Goal: Transaction & Acquisition: Purchase product/service

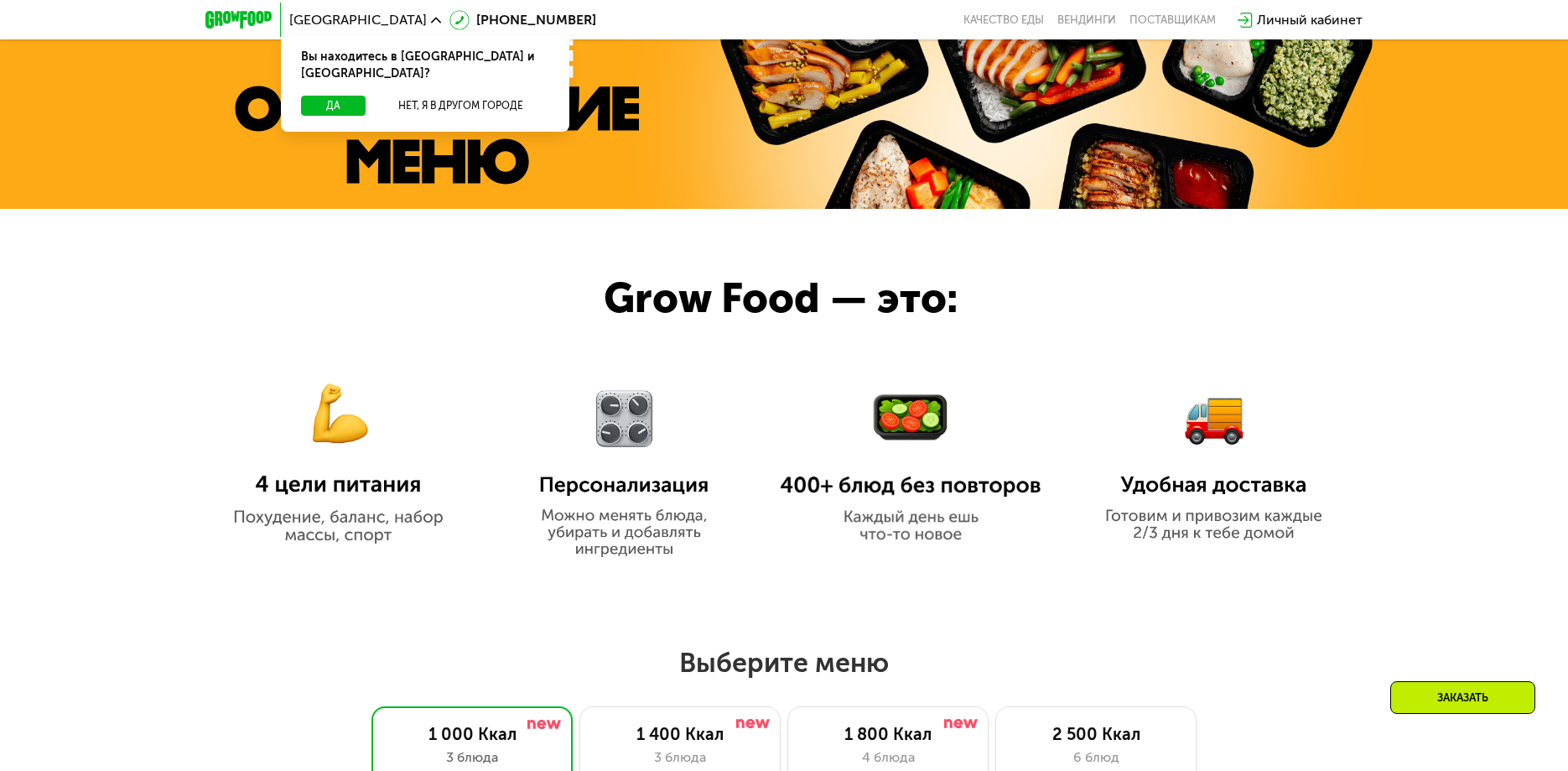
scroll to position [923, 0]
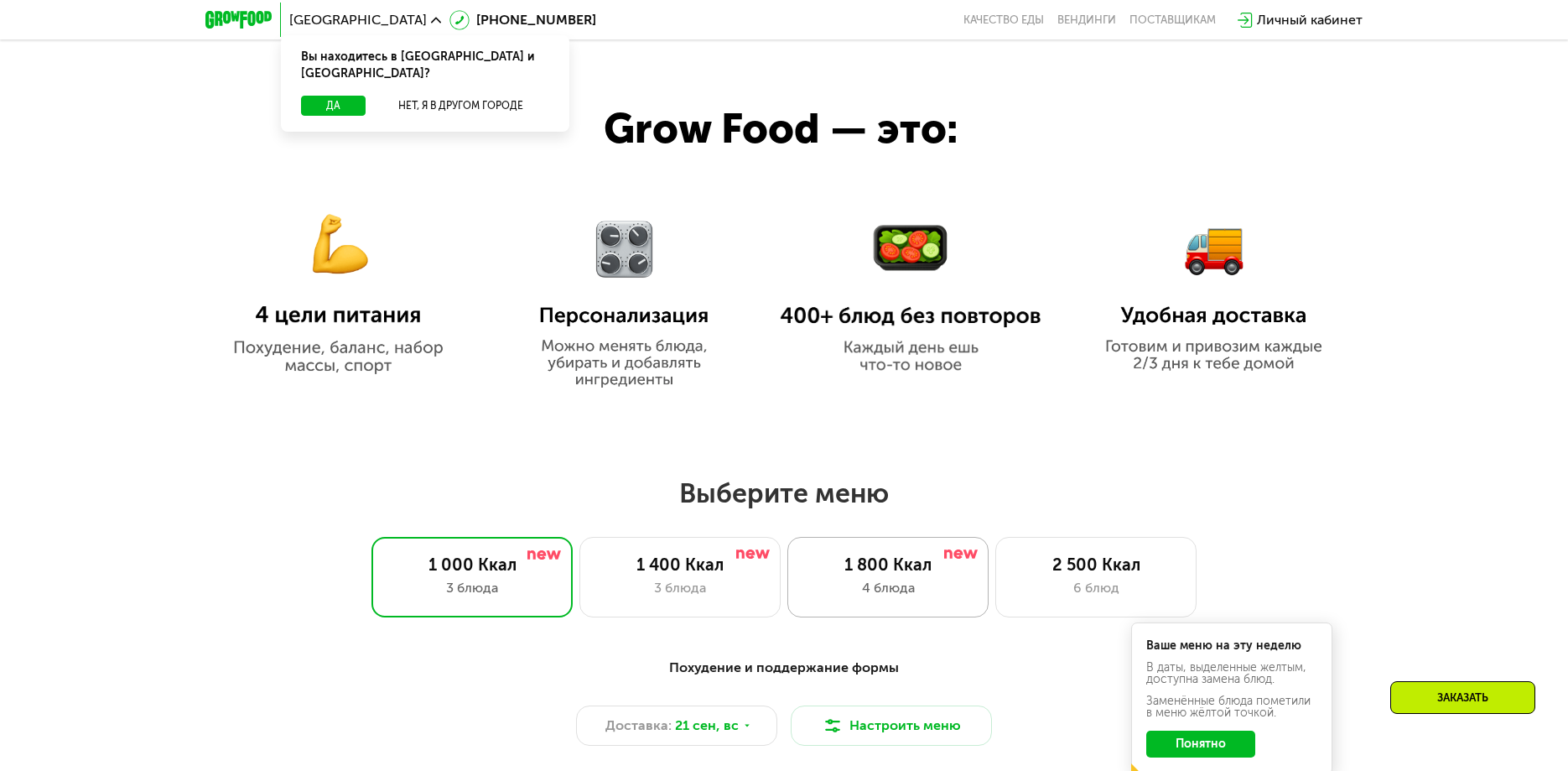
click at [860, 598] on div "4 блюда" at bounding box center [888, 588] width 166 height 20
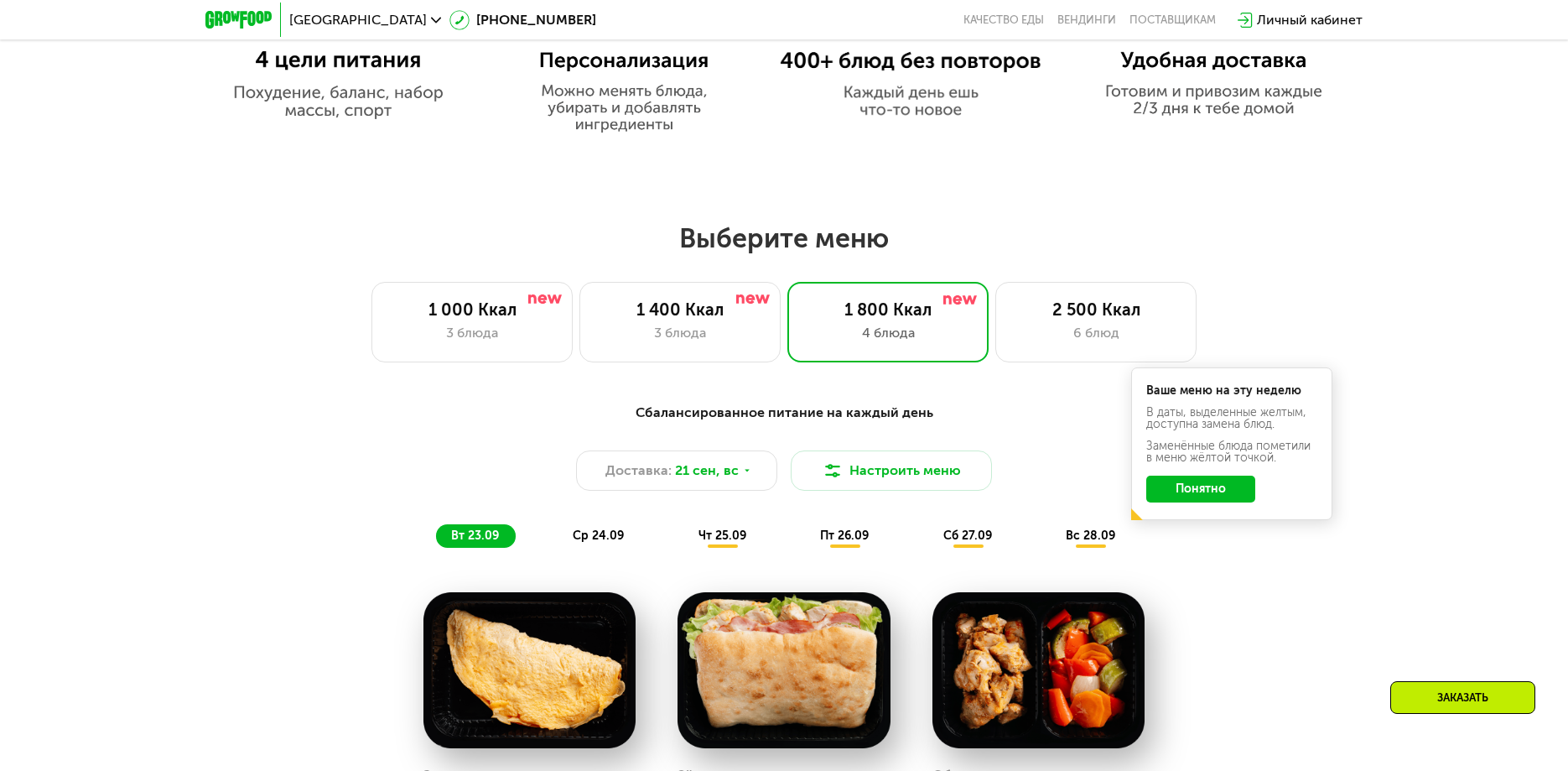
scroll to position [1174, 0]
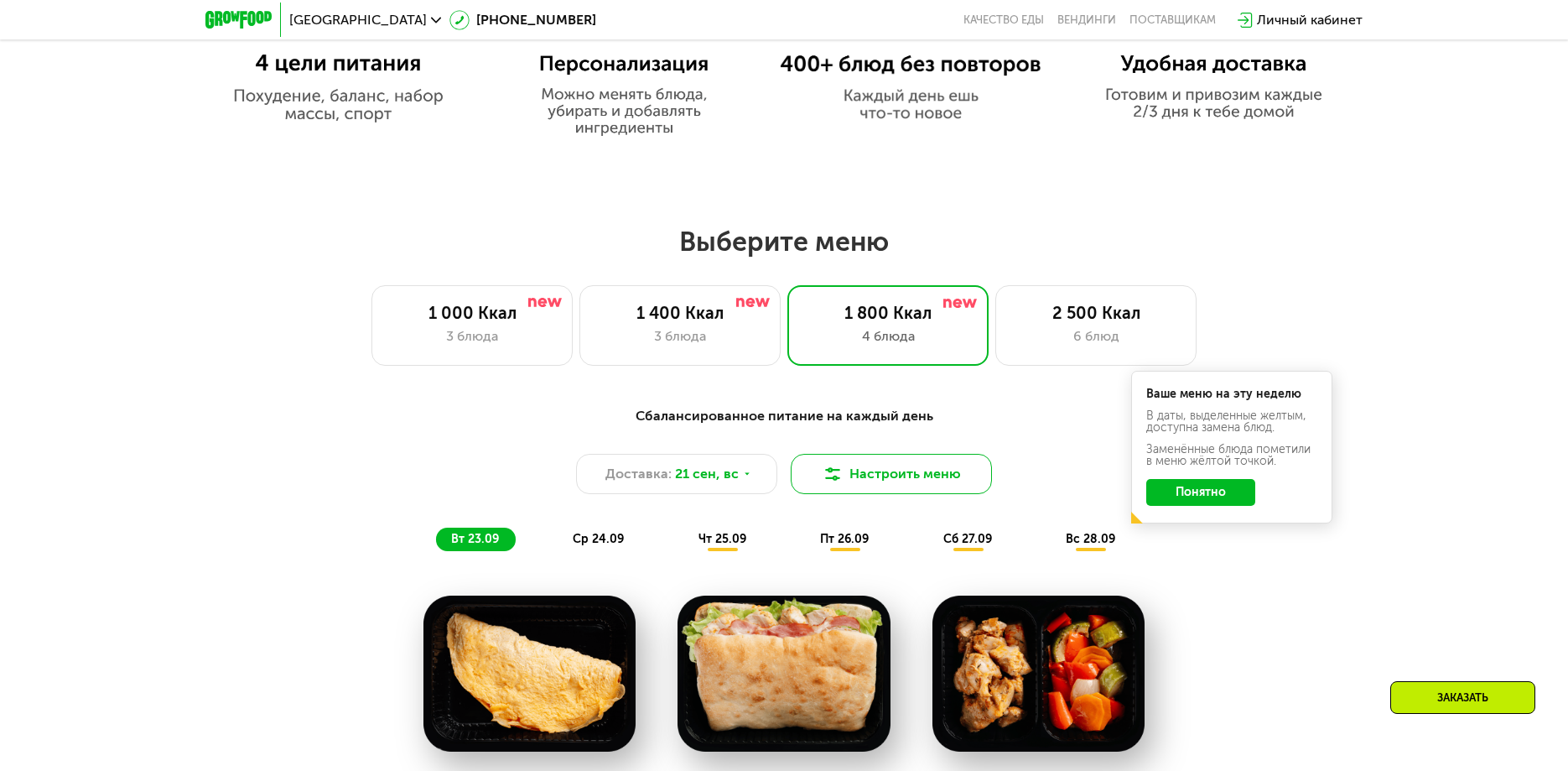
click at [860, 477] on button "Настроить меню" at bounding box center [891, 474] width 201 height 40
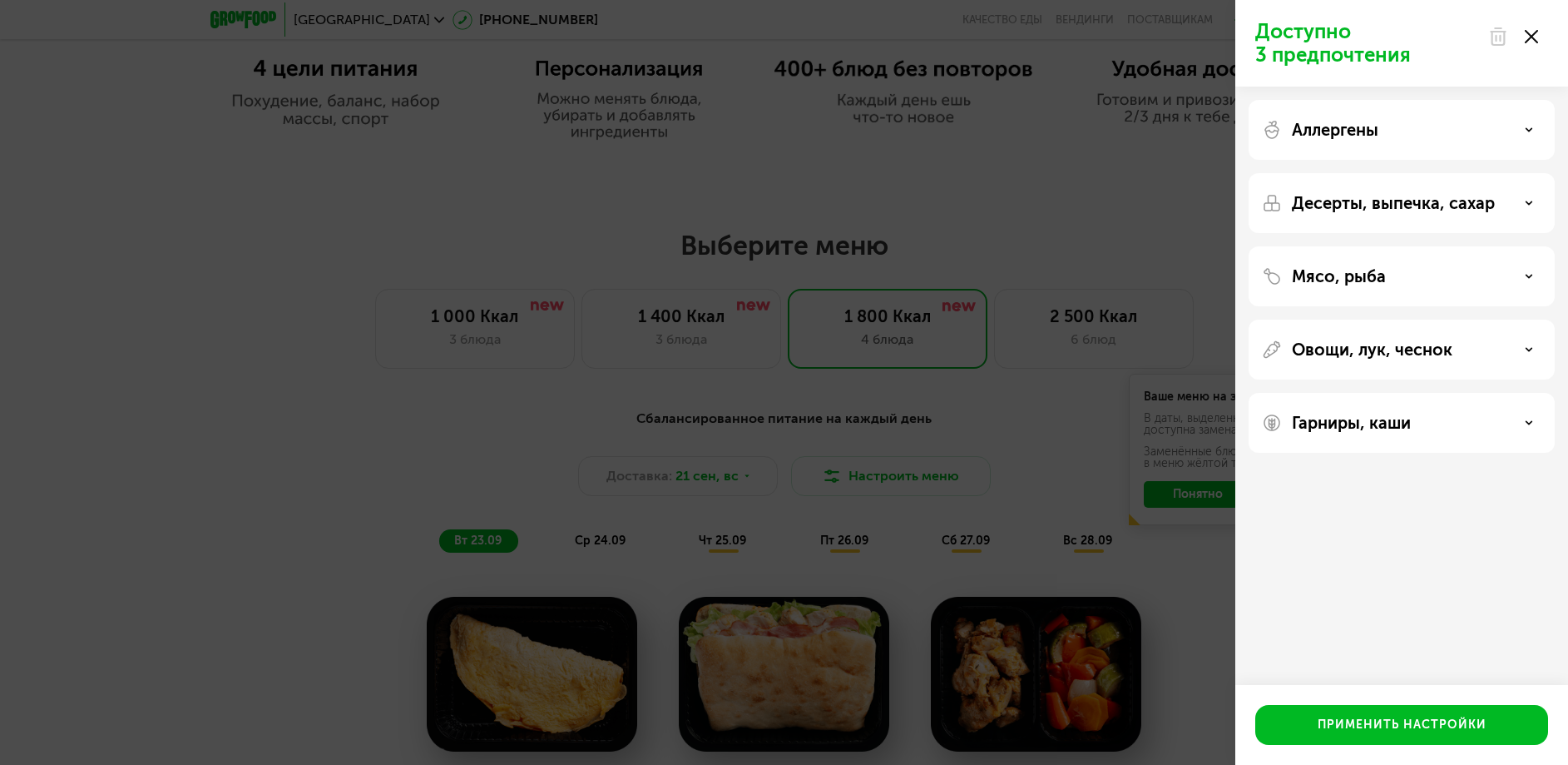
click at [854, 475] on div "Доступно 3 предпочтения Аллергены Десерты, выпечка, сахар Мясо, рыба Овощи, лук…" at bounding box center [784, 382] width 1568 height 765
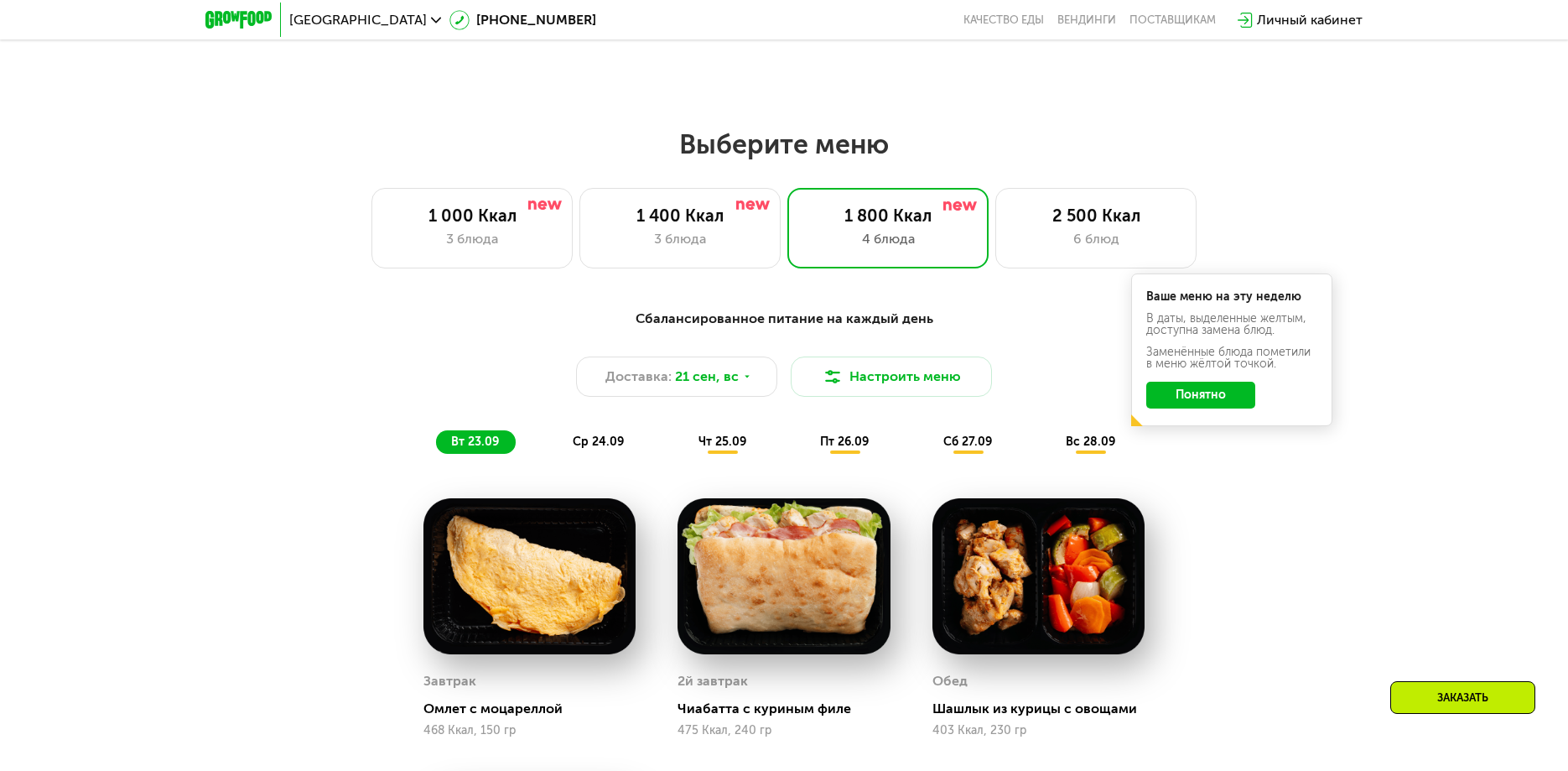
scroll to position [1259, 0]
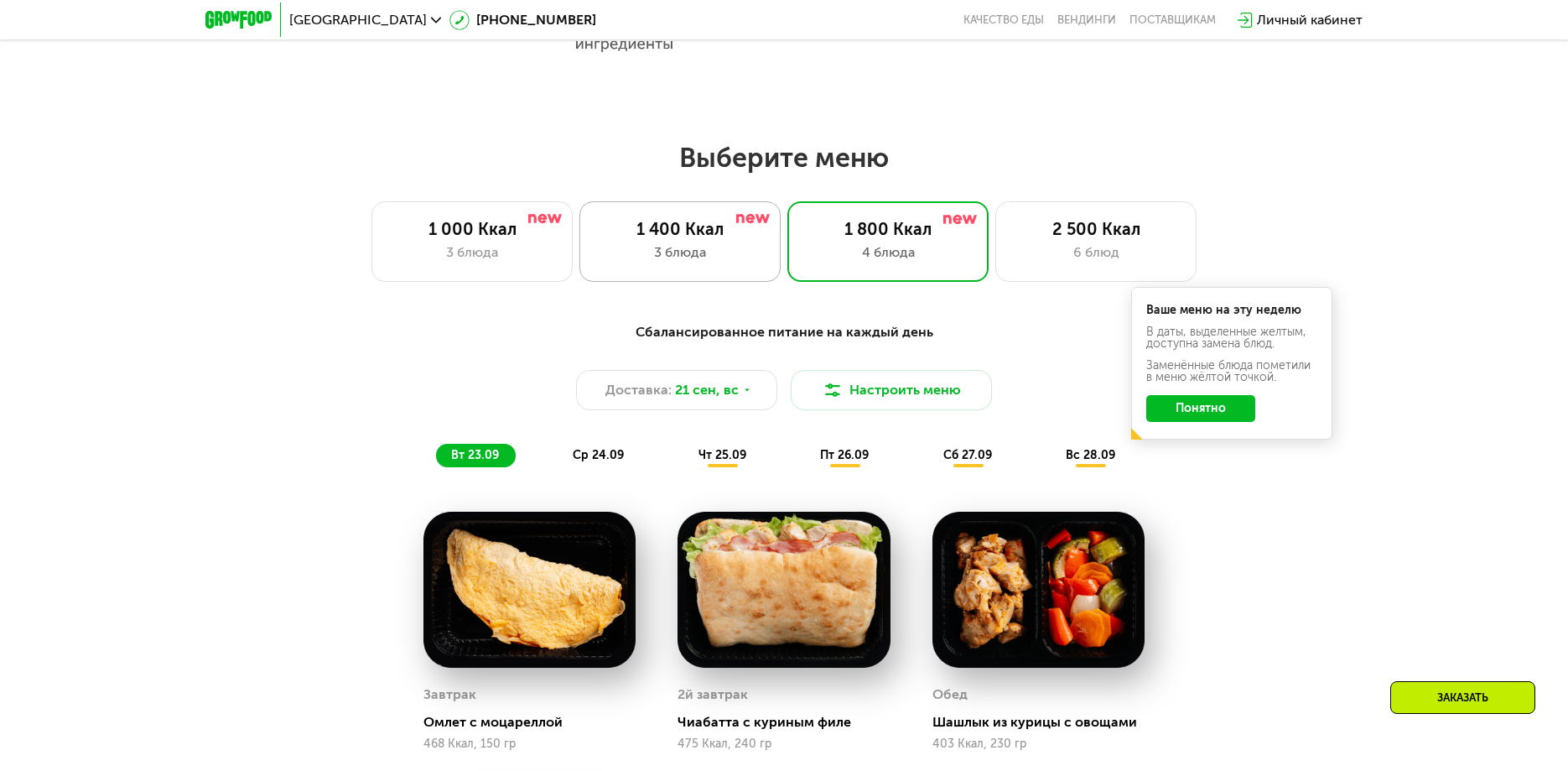
click at [685, 255] on div "3 блюда" at bounding box center [679, 252] width 166 height 20
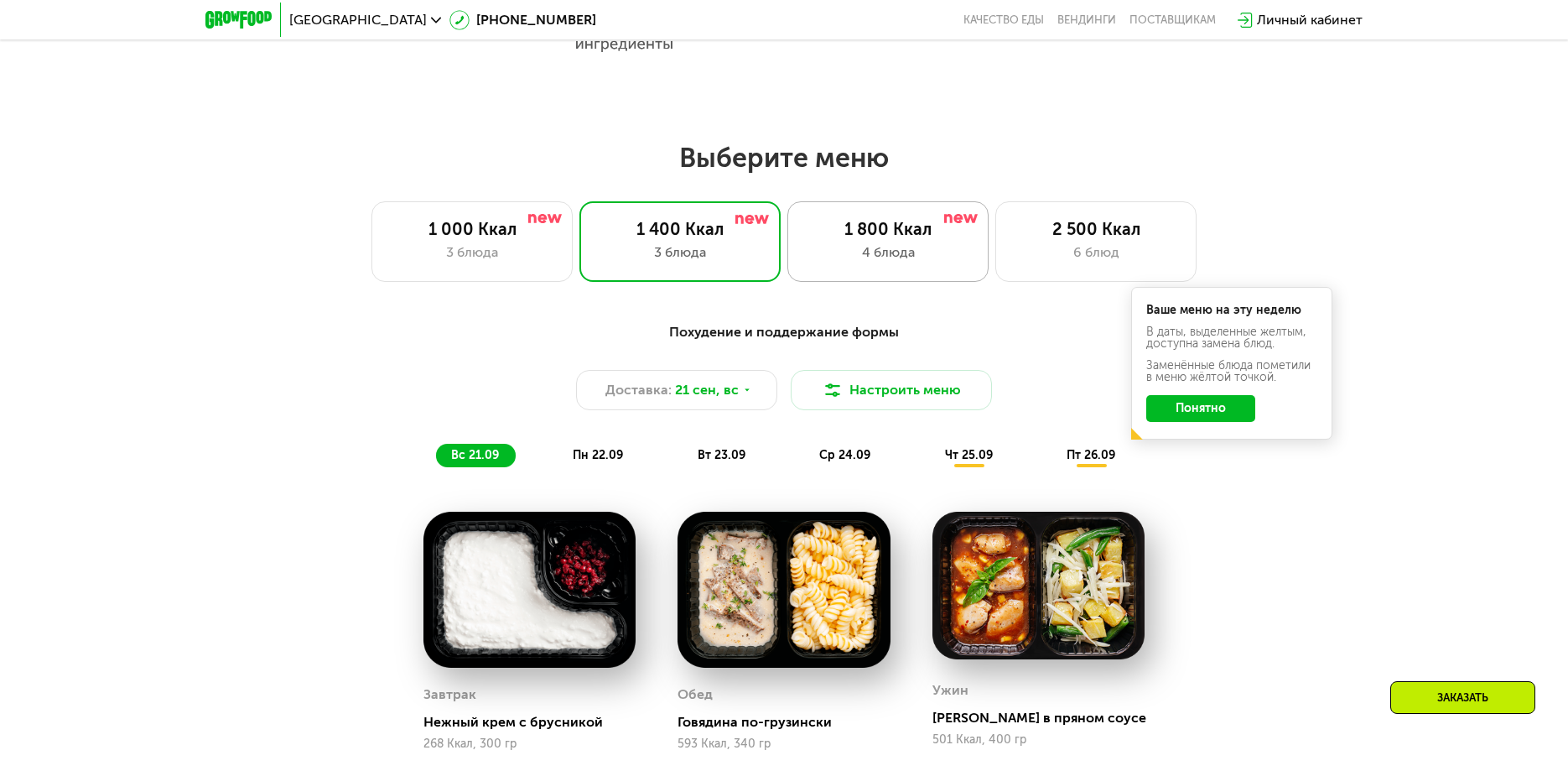
click at [905, 252] on div "4 блюда" at bounding box center [888, 252] width 166 height 20
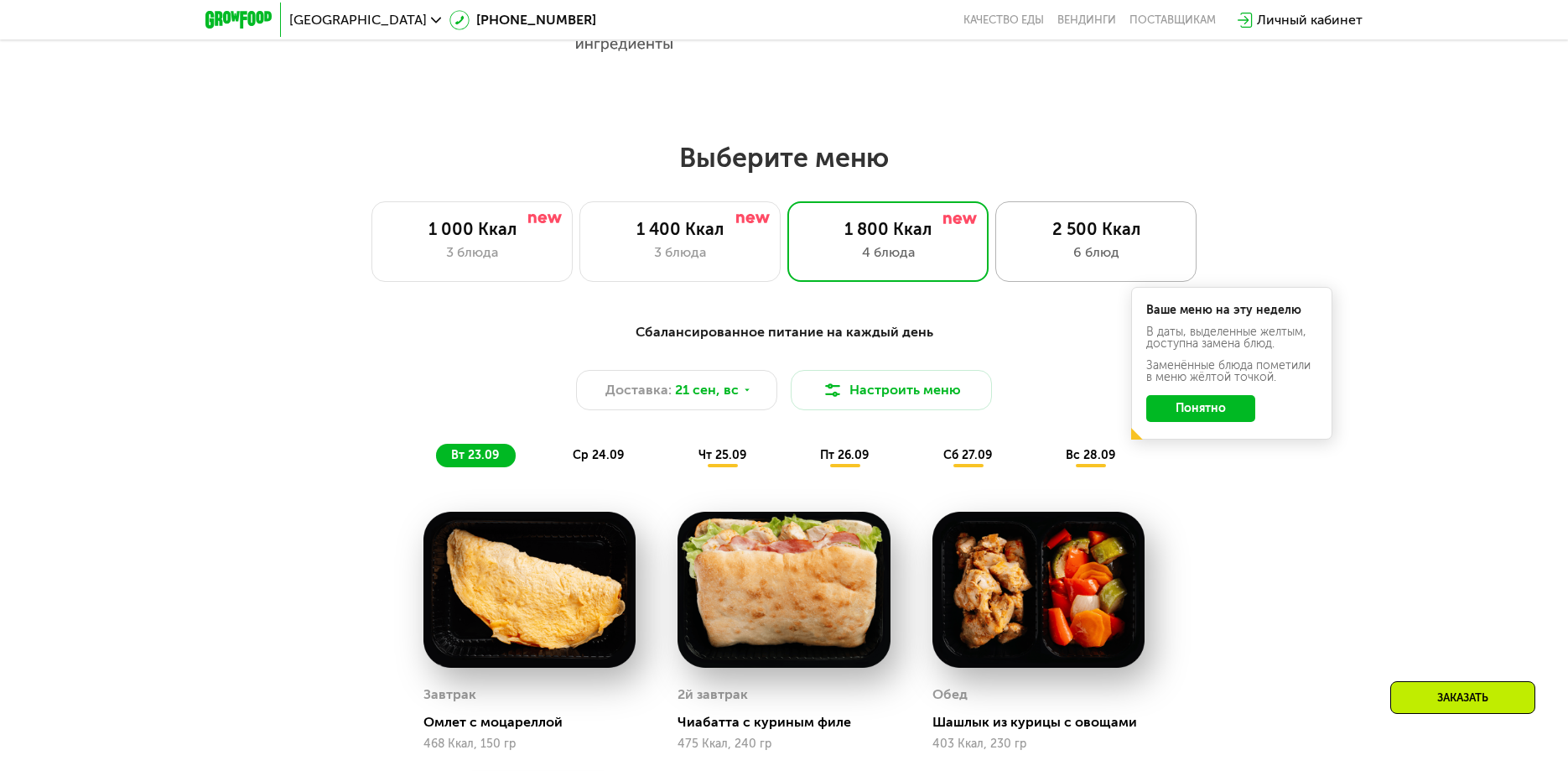
click at [1067, 239] on div "2 500 Ккал" at bounding box center [1095, 228] width 166 height 20
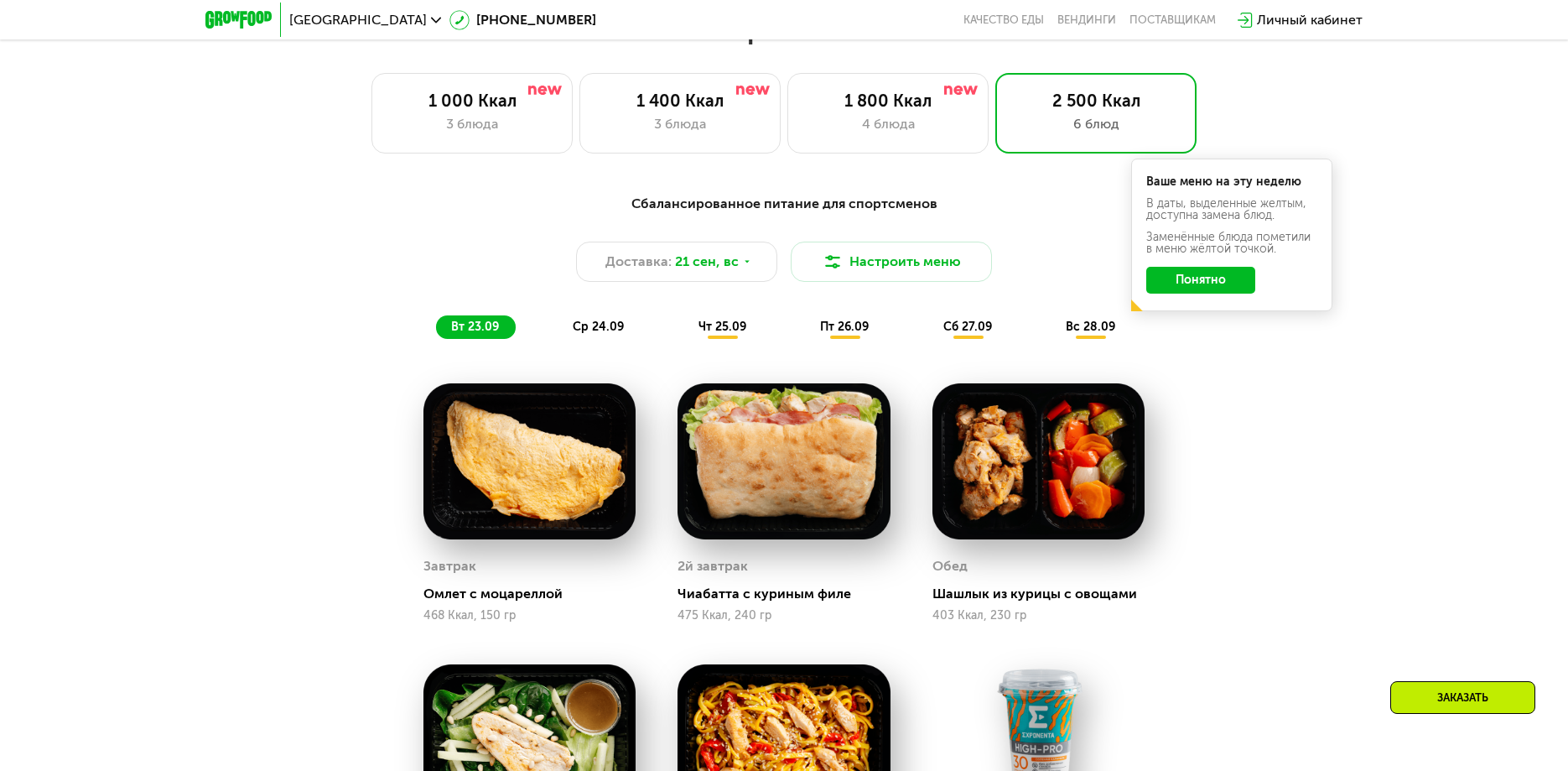
scroll to position [1342, 0]
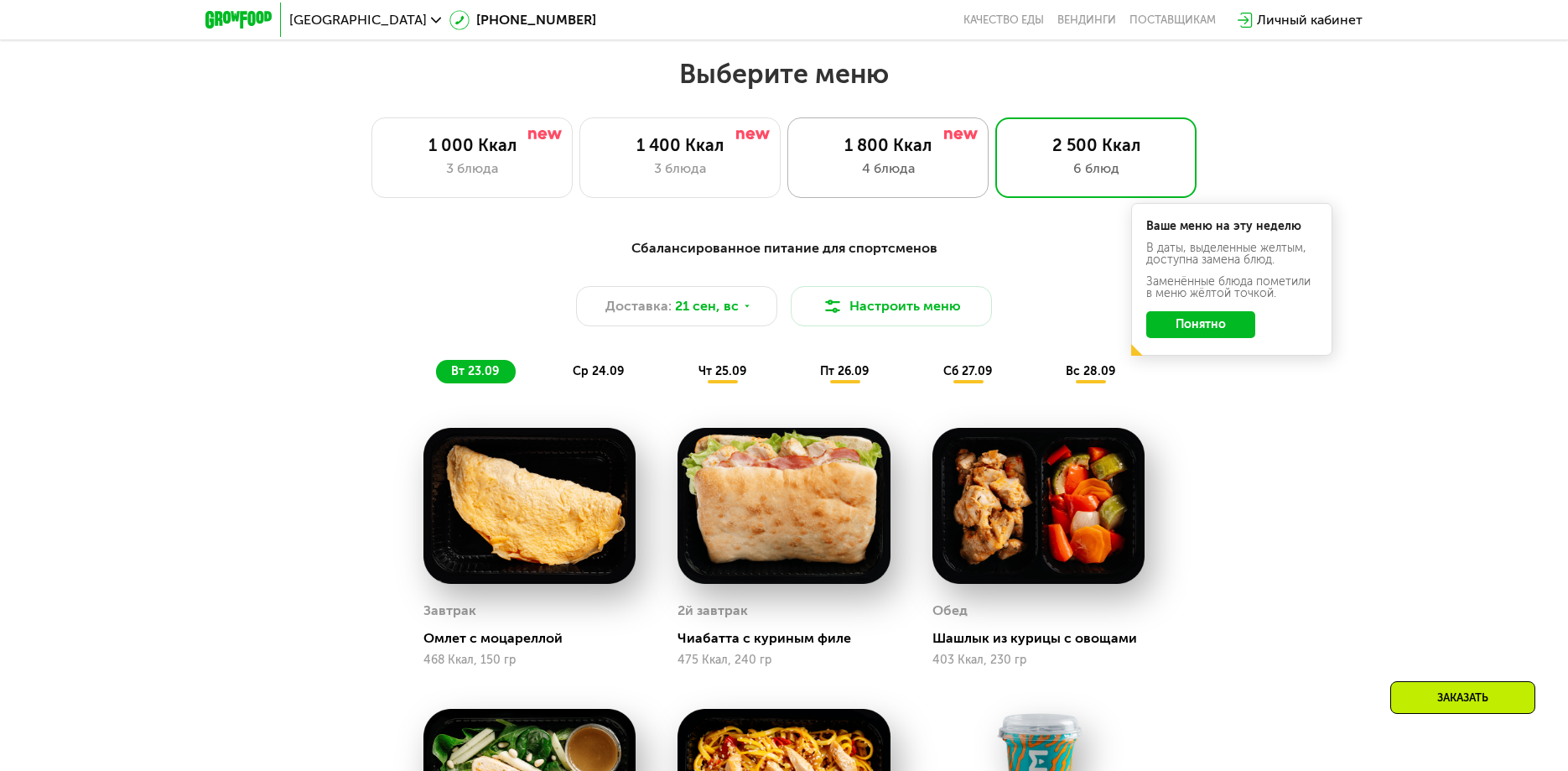
drag, startPoint x: 860, startPoint y: 140, endPoint x: 857, endPoint y: 170, distance: 30.1
click at [857, 170] on div "1 800 Ккал 4 блюда" at bounding box center [888, 157] width 201 height 80
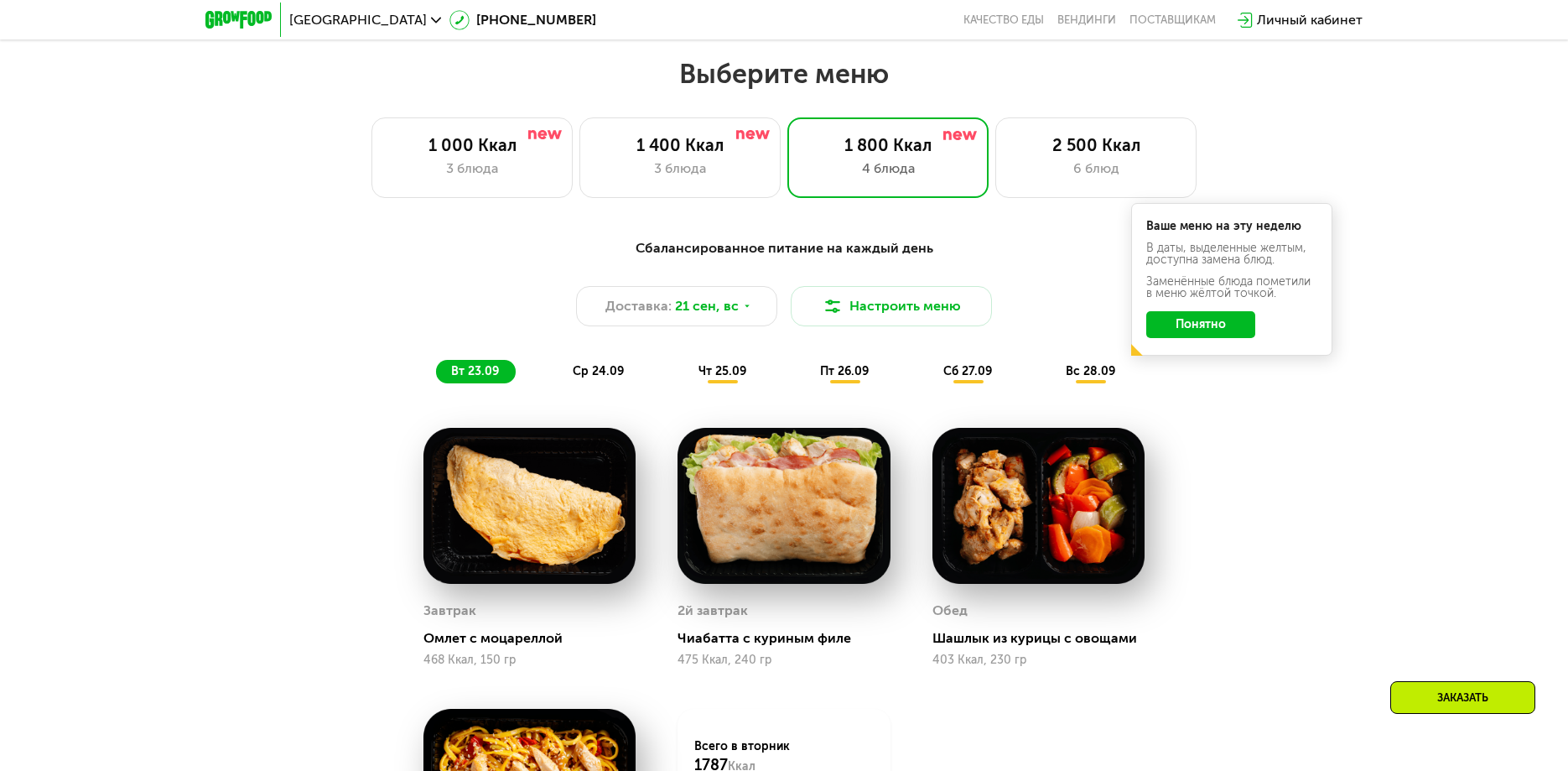
click at [666, 88] on h2 "Выберите меню" at bounding box center [784, 73] width 1460 height 34
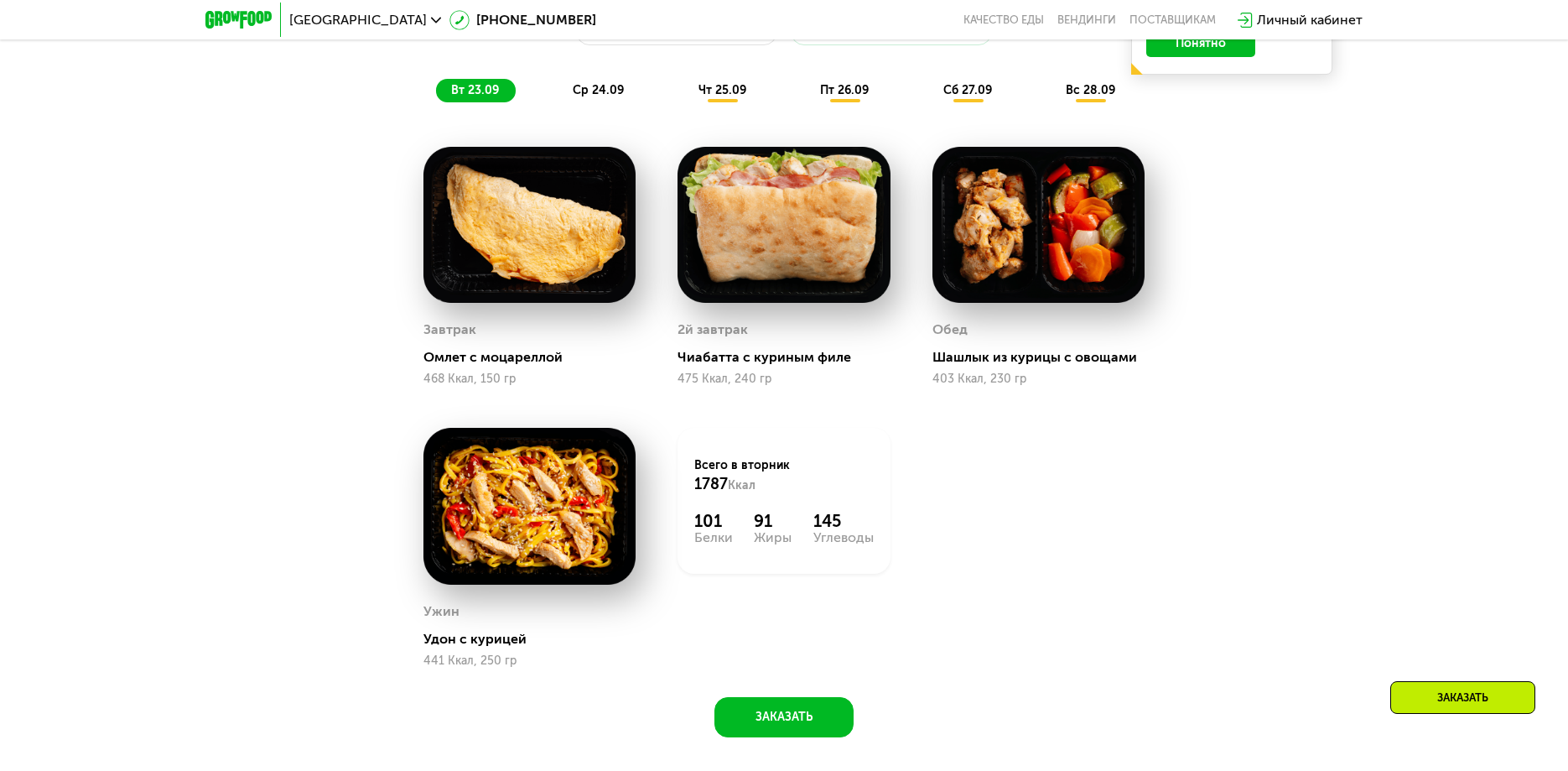
scroll to position [1594, 0]
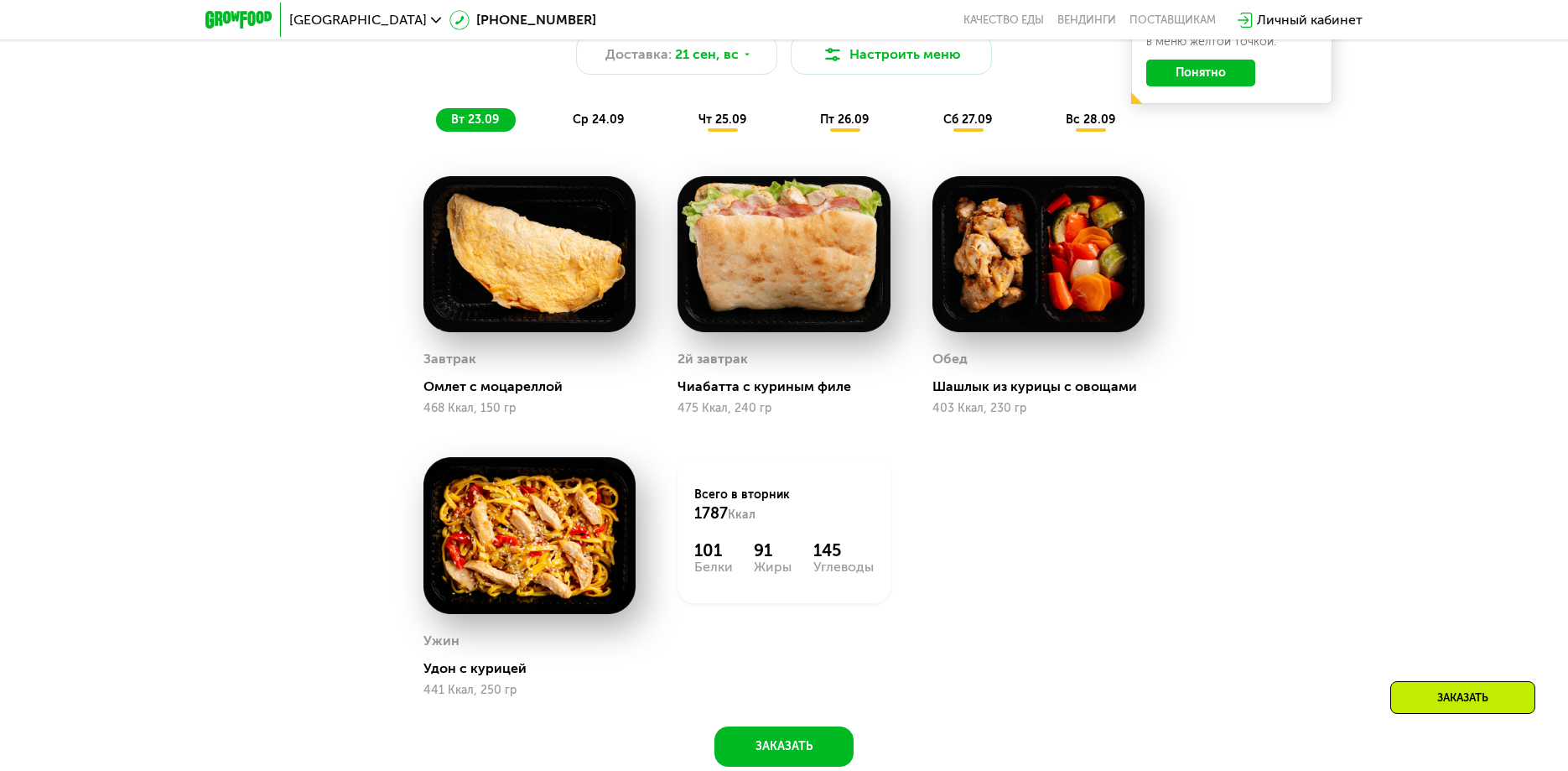
drag, startPoint x: 655, startPoint y: 320, endPoint x: 623, endPoint y: 194, distance: 130.0
click at [654, 320] on div "Завтрак Омлет с моцареллой 468 Ккал, 150 гр" at bounding box center [529, 295] width 254 height 281
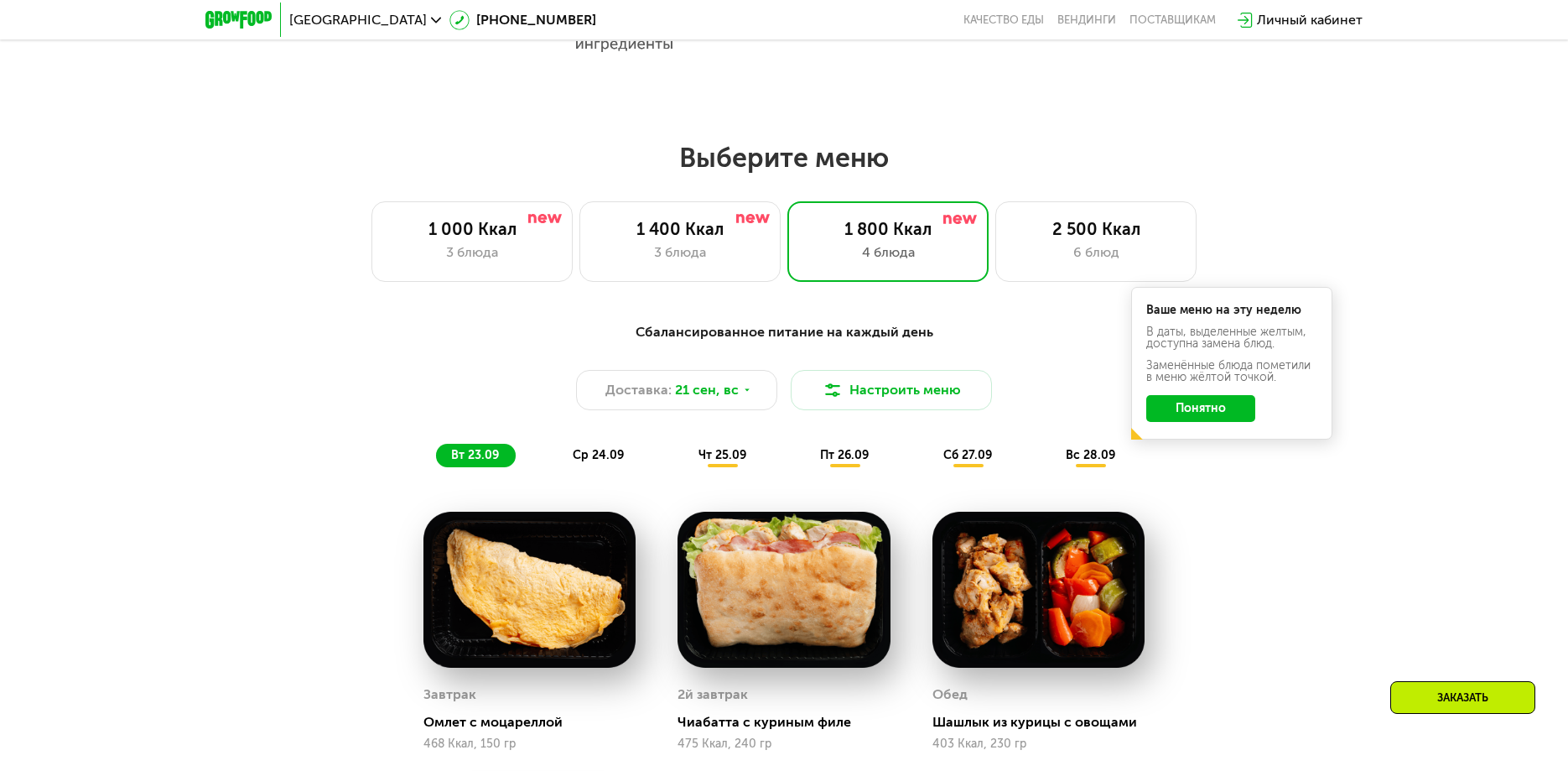
scroll to position [1342, 0]
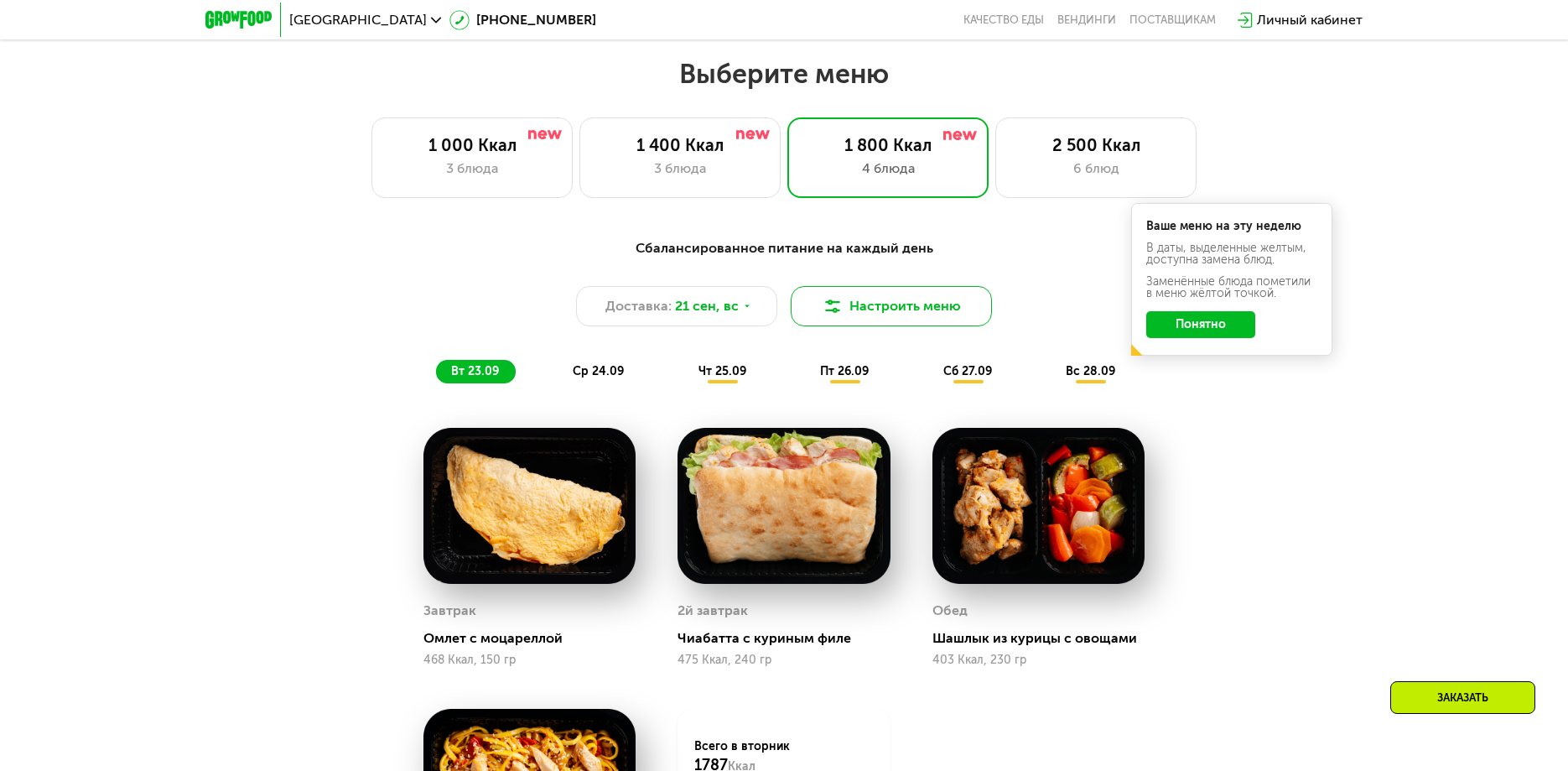
click at [908, 319] on button "Настроить меню" at bounding box center [891, 306] width 201 height 40
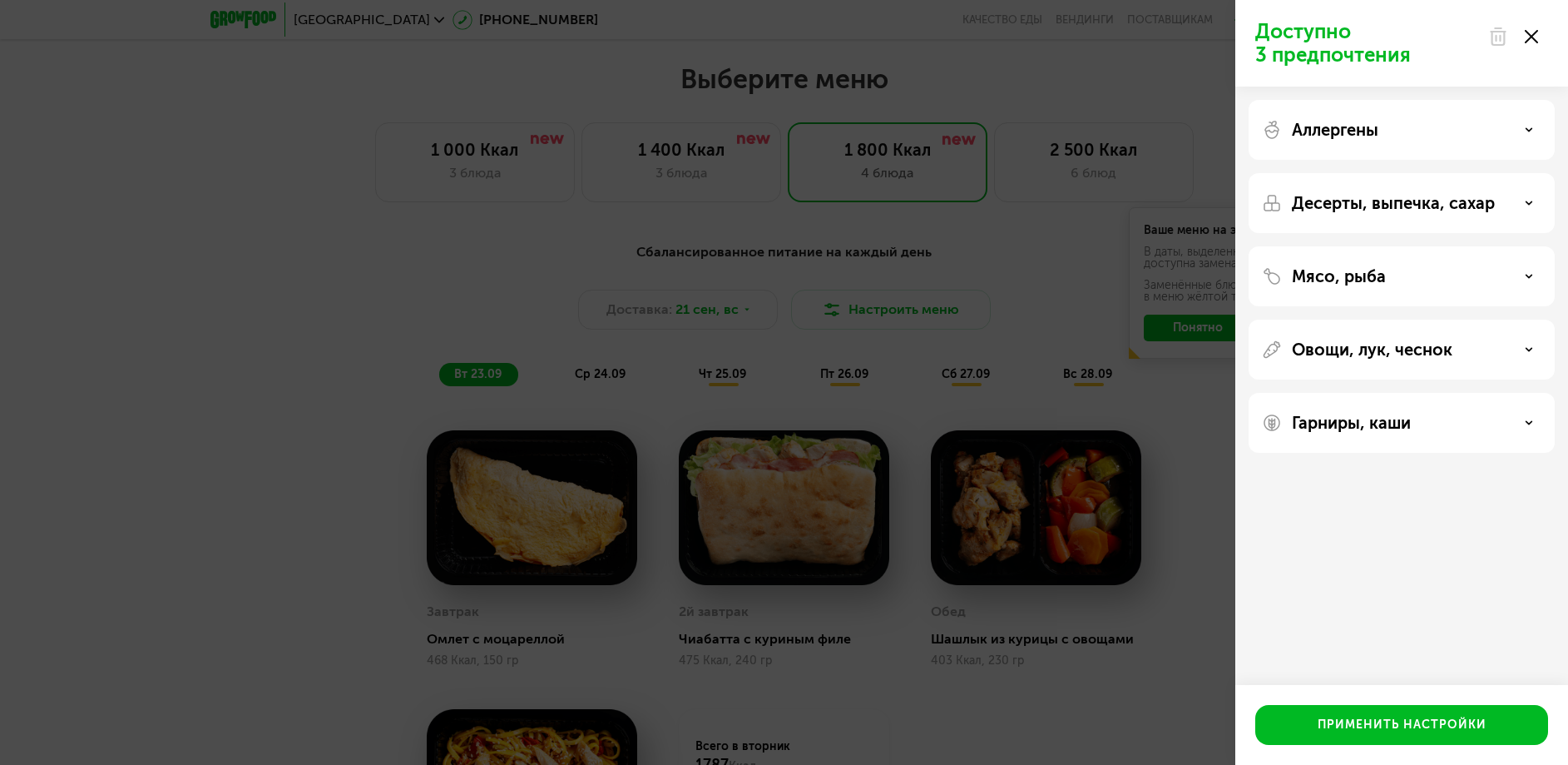
click at [1384, 141] on div "Аллергены" at bounding box center [1402, 130] width 306 height 60
drag, startPoint x: 1512, startPoint y: 139, endPoint x: 1525, endPoint y: 140, distance: 13.0
click at [1516, 139] on div "Аллергены" at bounding box center [1401, 129] width 279 height 20
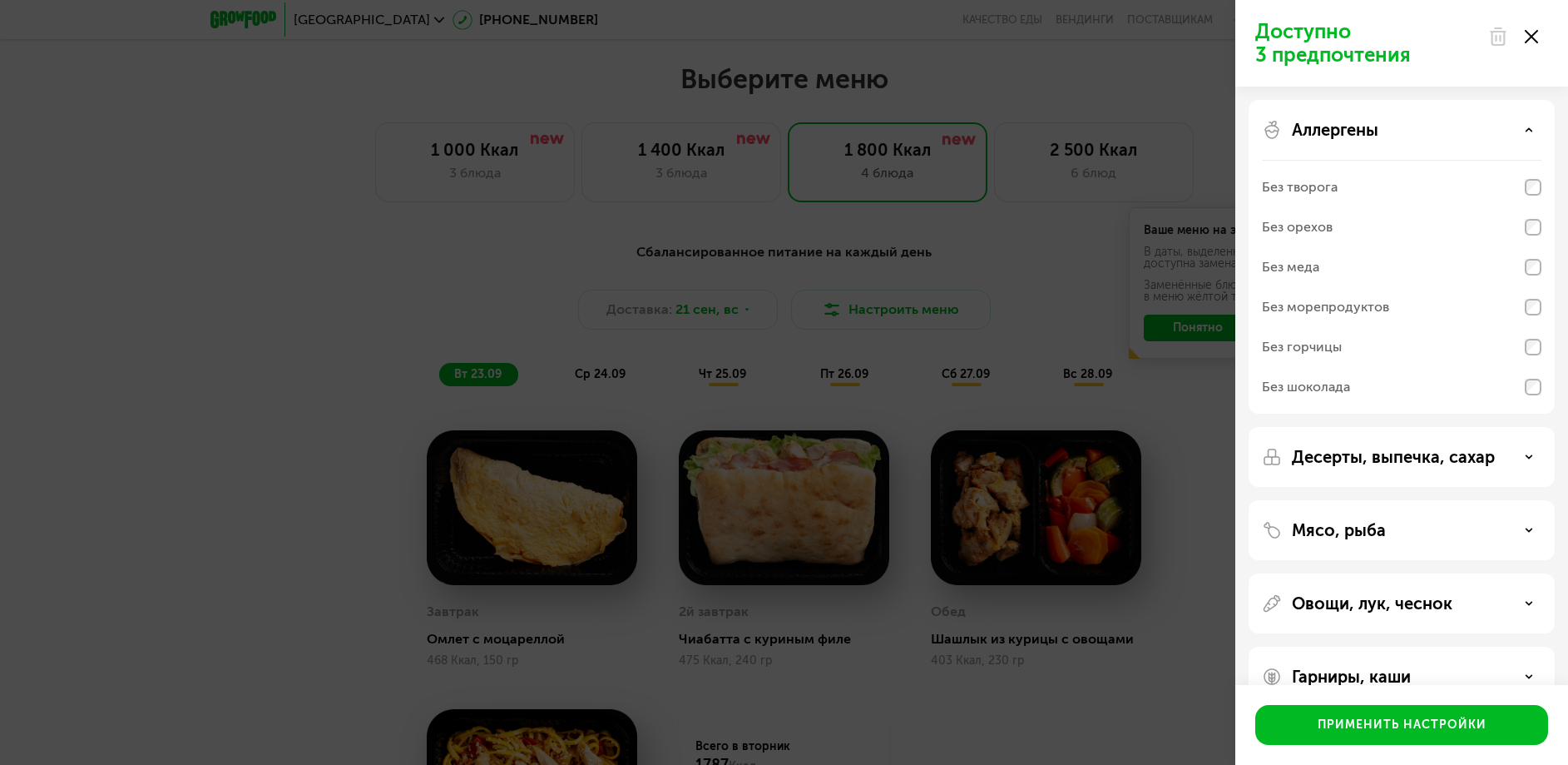
click at [1505, 139] on div "Аллергены" at bounding box center [1401, 129] width 279 height 20
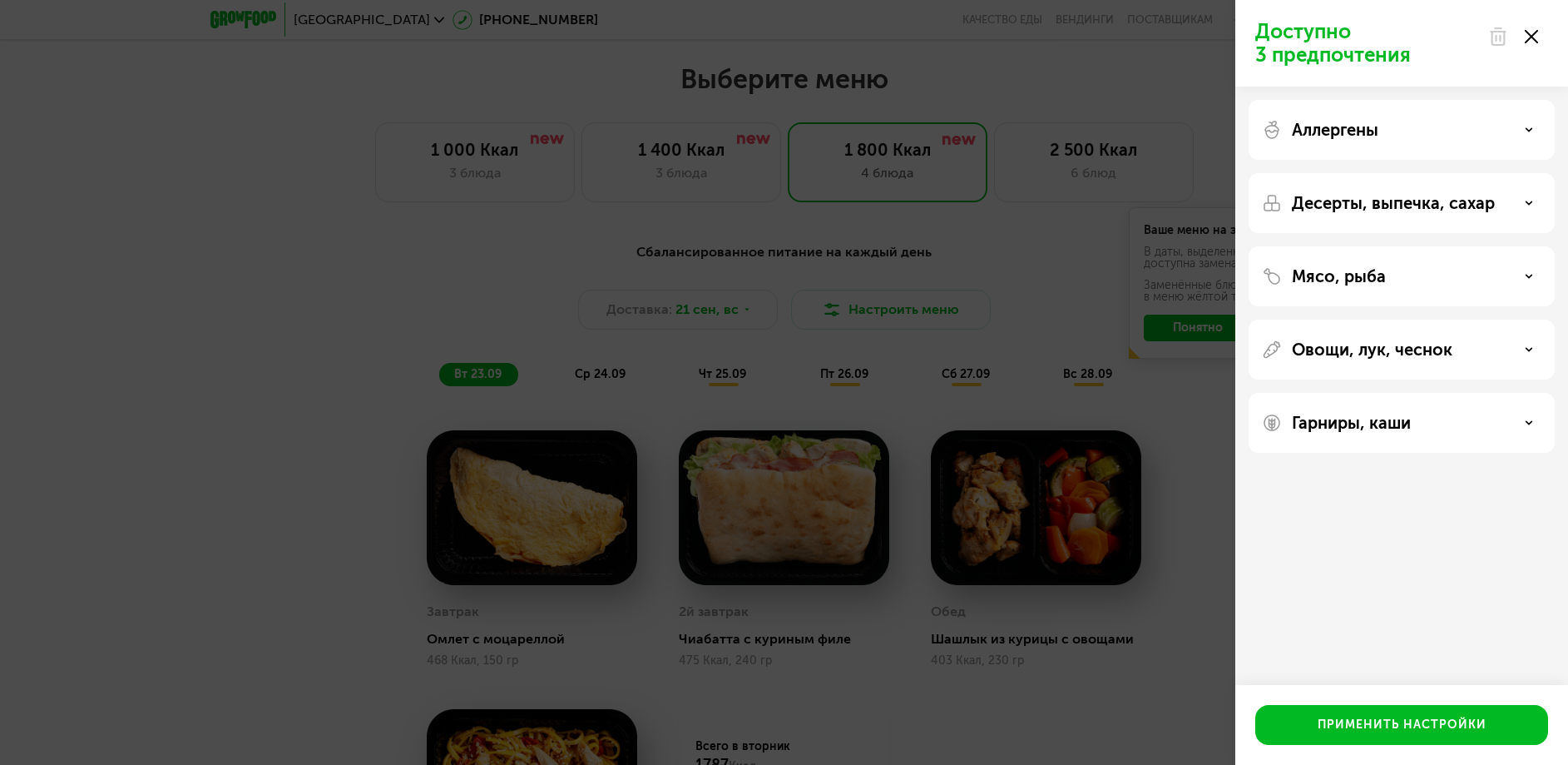
click at [257, 205] on div "Доступно 3 предпочтения Аллергены Десерты, выпечка, сахар Мясо, рыба Овощи, лук…" at bounding box center [784, 382] width 1568 height 765
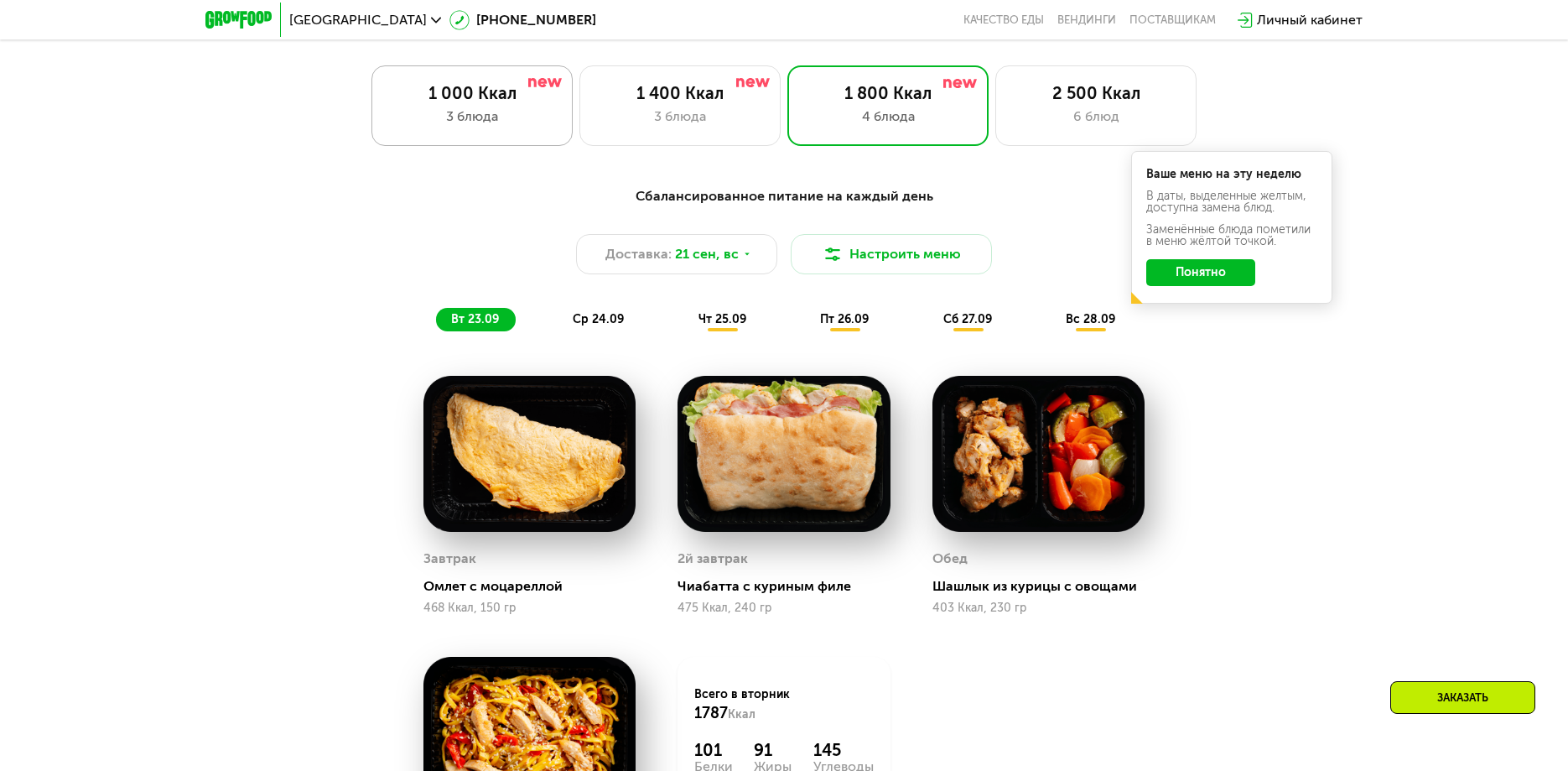
scroll to position [1174, 0]
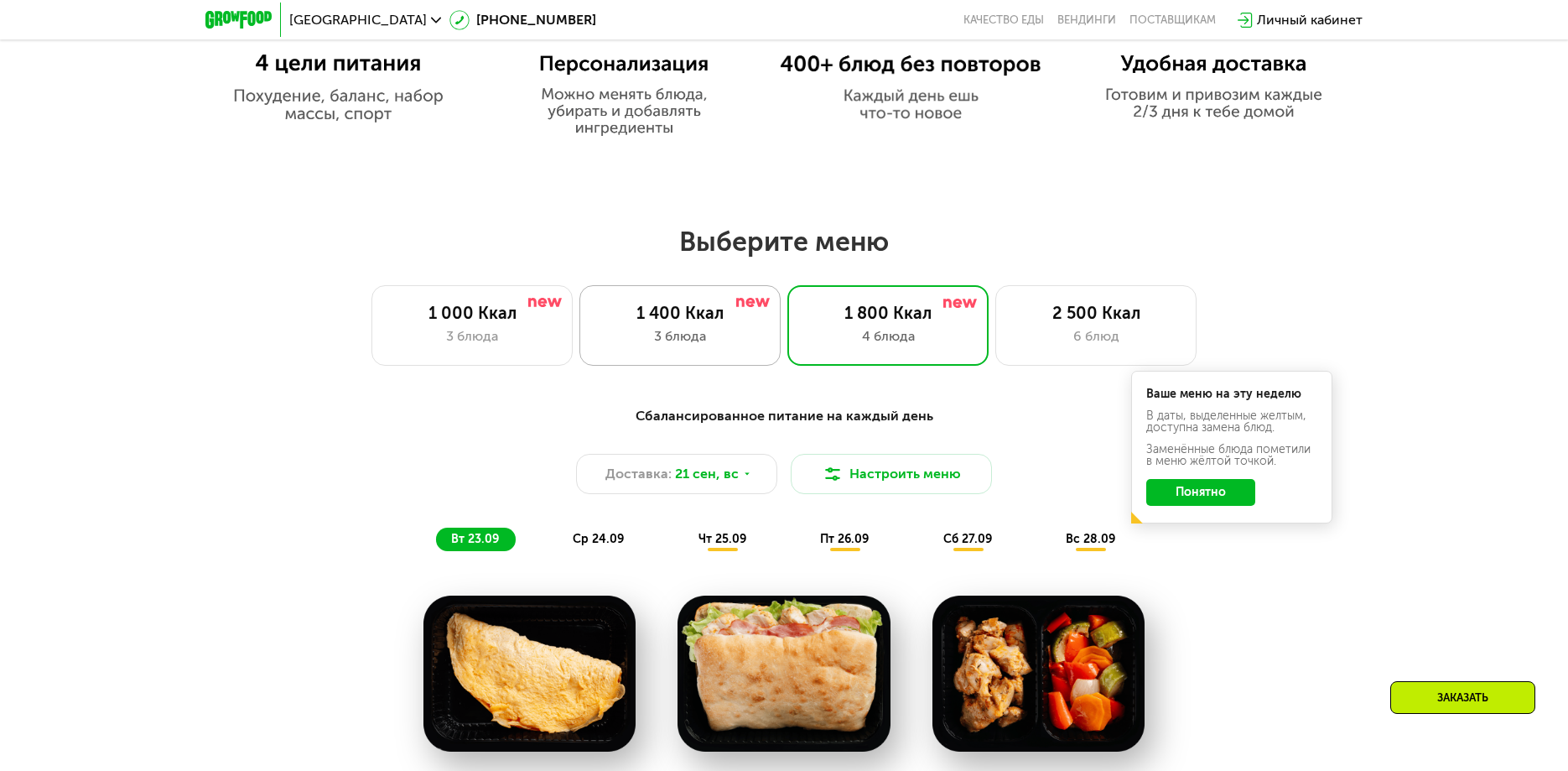
click at [726, 352] on div "1 400 Ккал 3 блюда" at bounding box center [680, 325] width 201 height 80
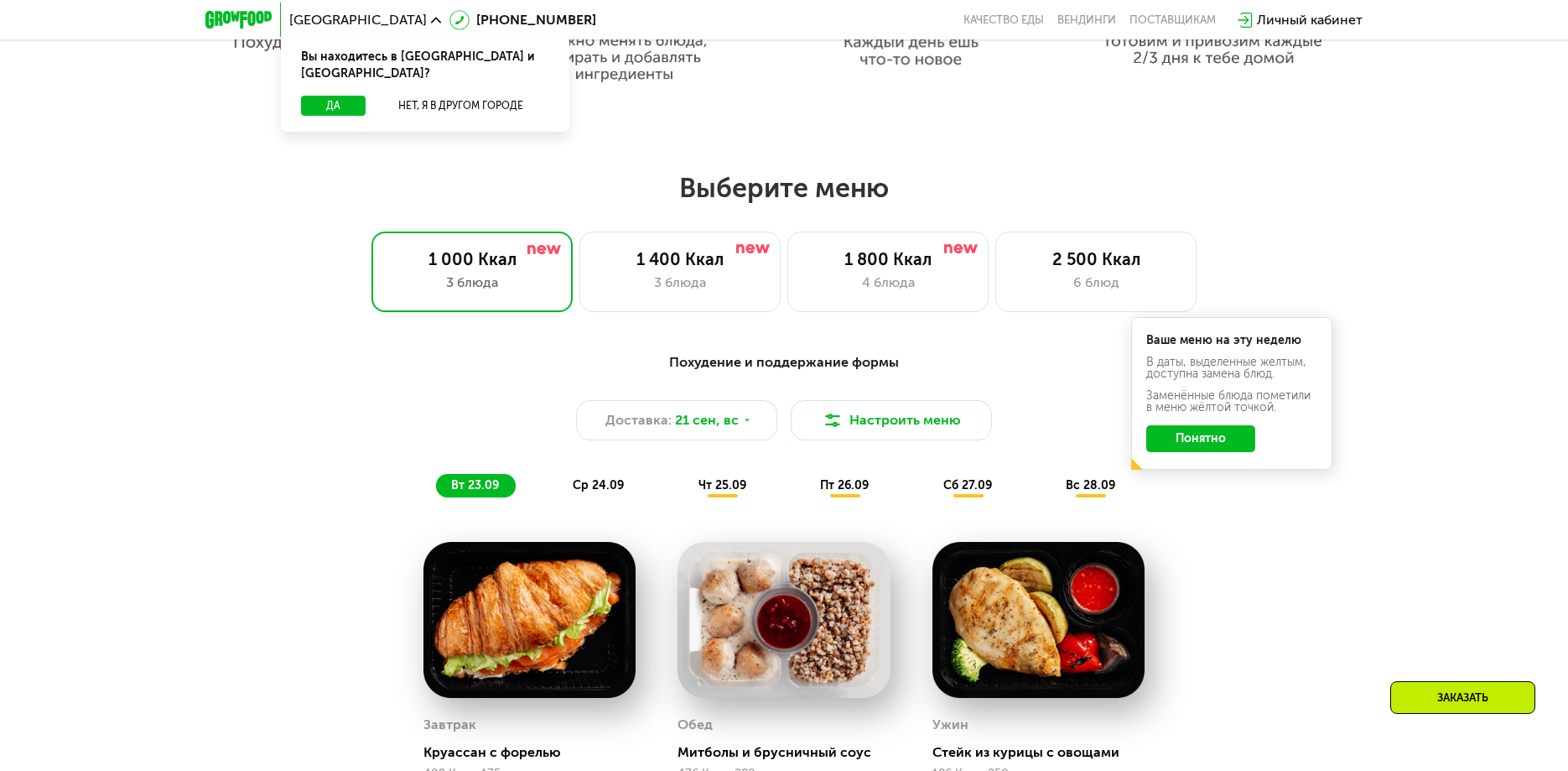
scroll to position [1259, 0]
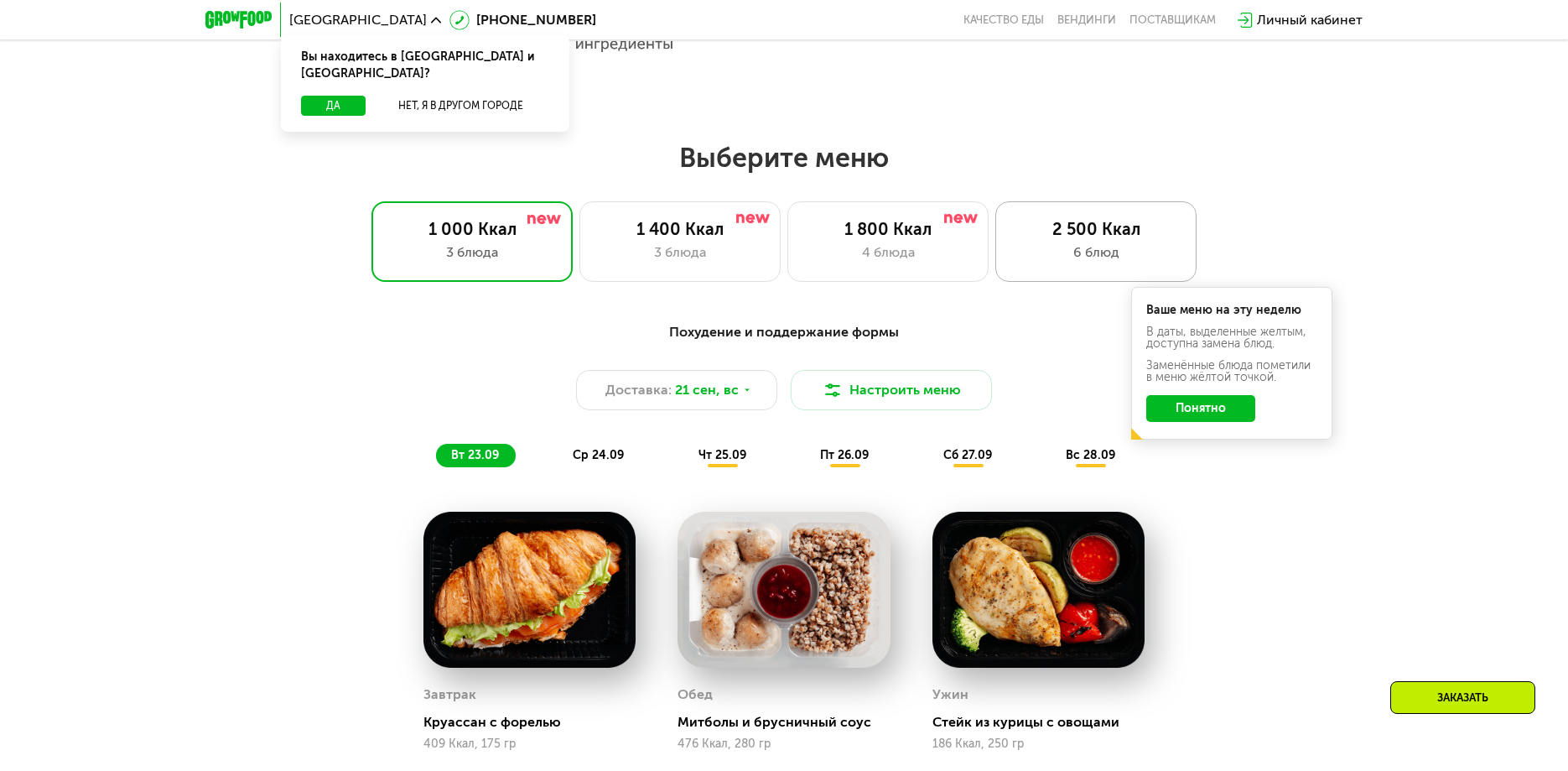
click at [1074, 263] on div "6 блюд" at bounding box center [1095, 252] width 166 height 20
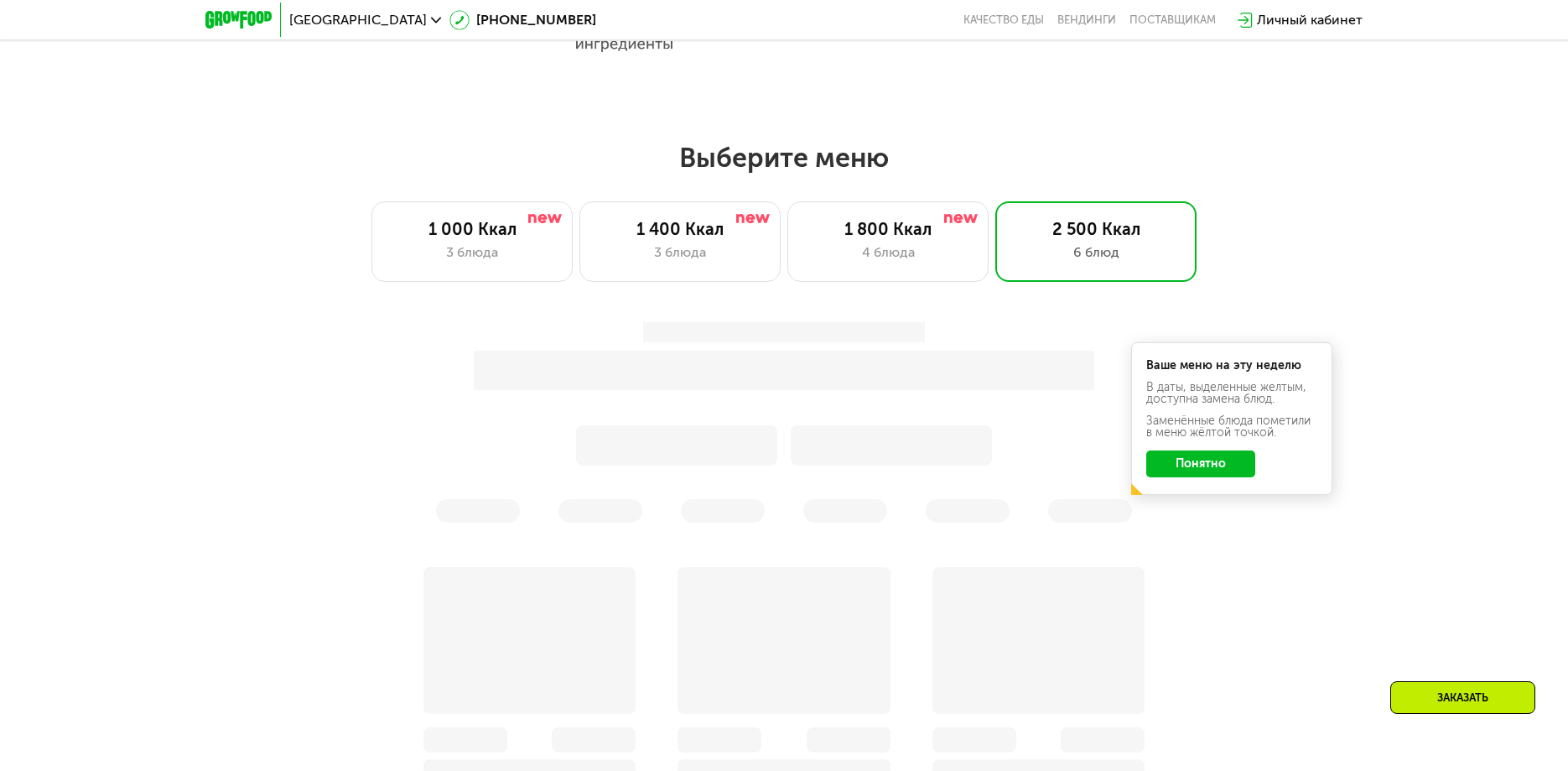
click at [1198, 467] on button "Понятно" at bounding box center [1200, 463] width 109 height 27
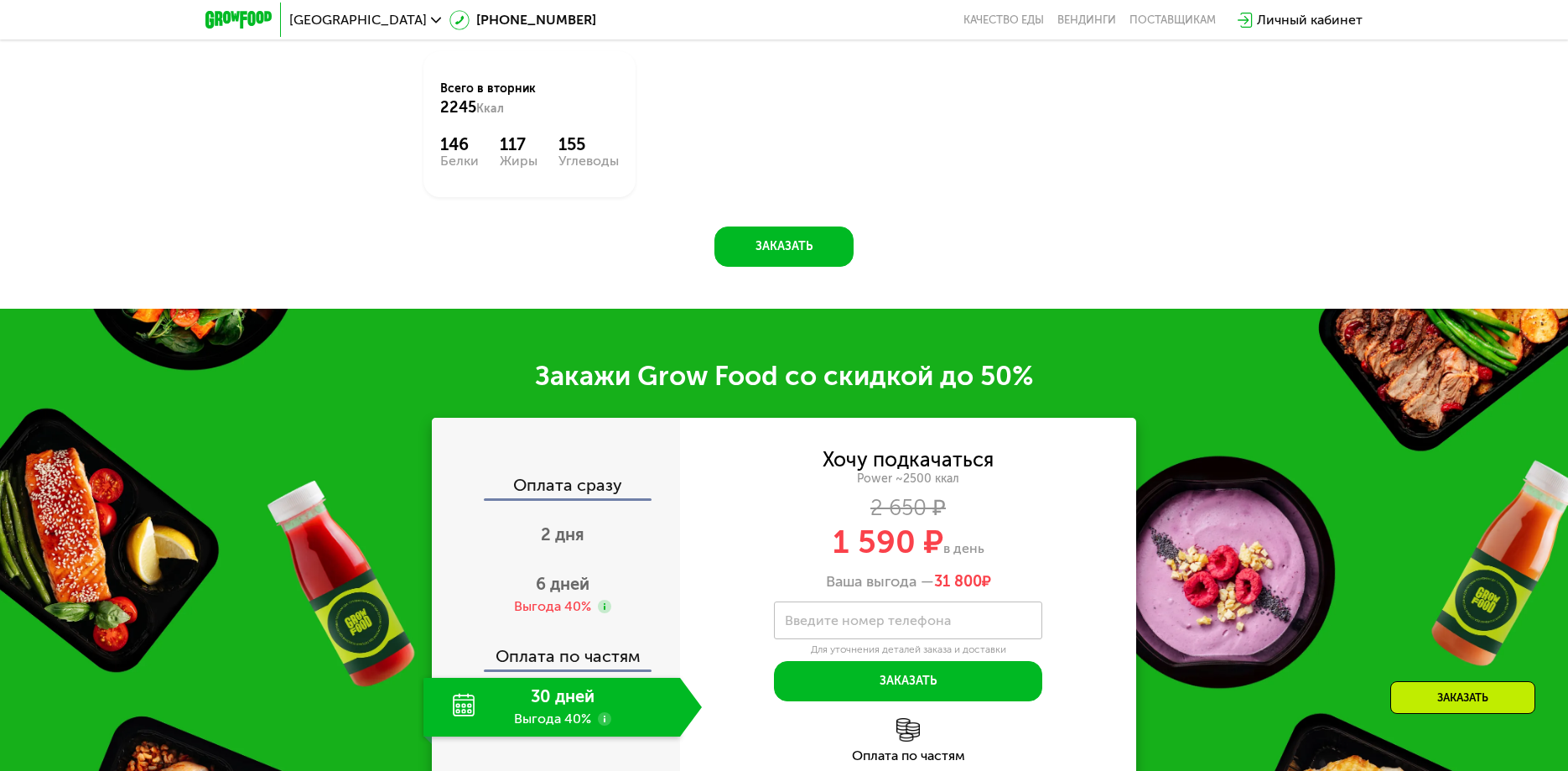
scroll to position [2348, 0]
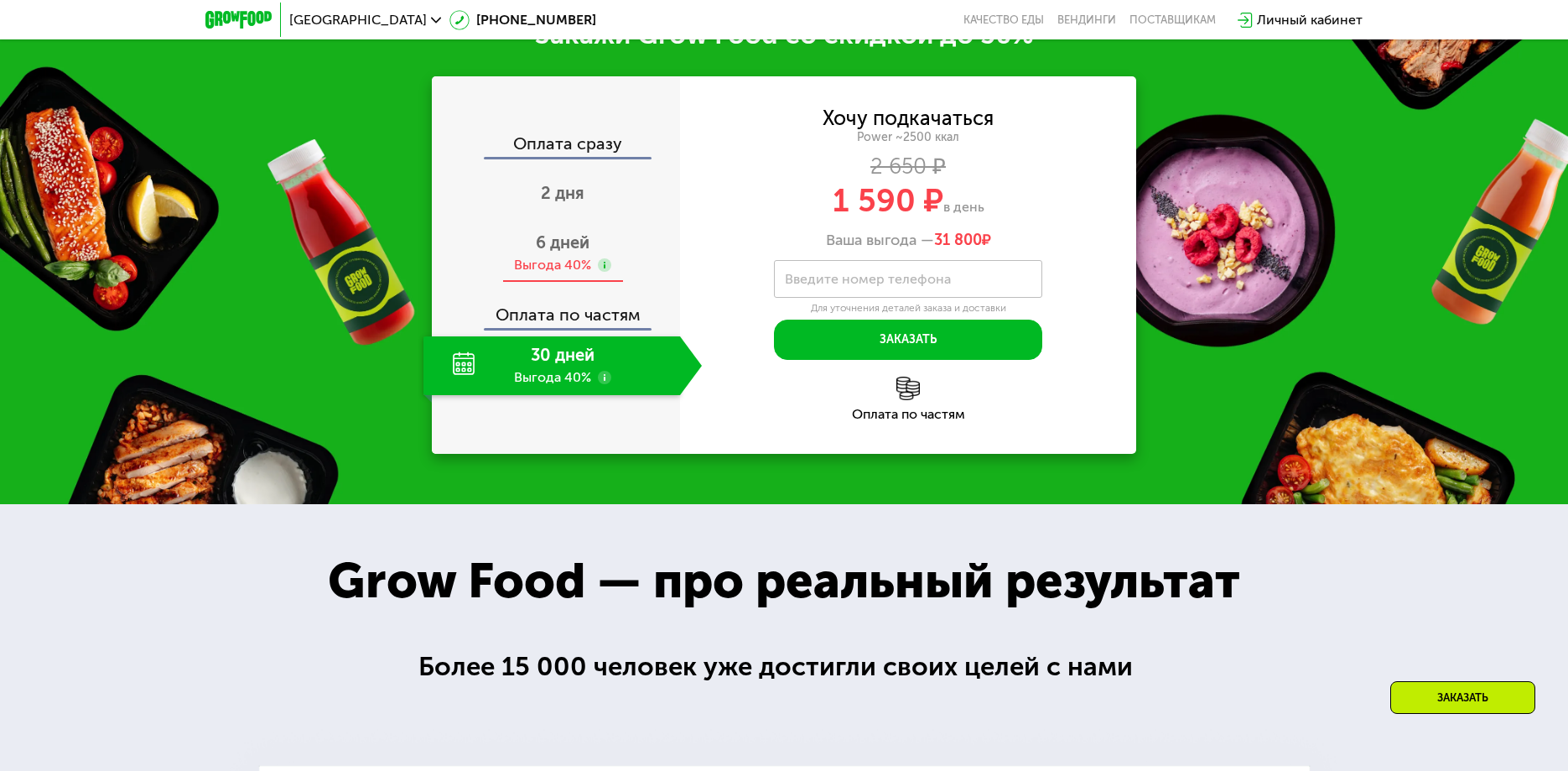
click at [574, 252] on span "6 дней" at bounding box center [562, 242] width 53 height 20
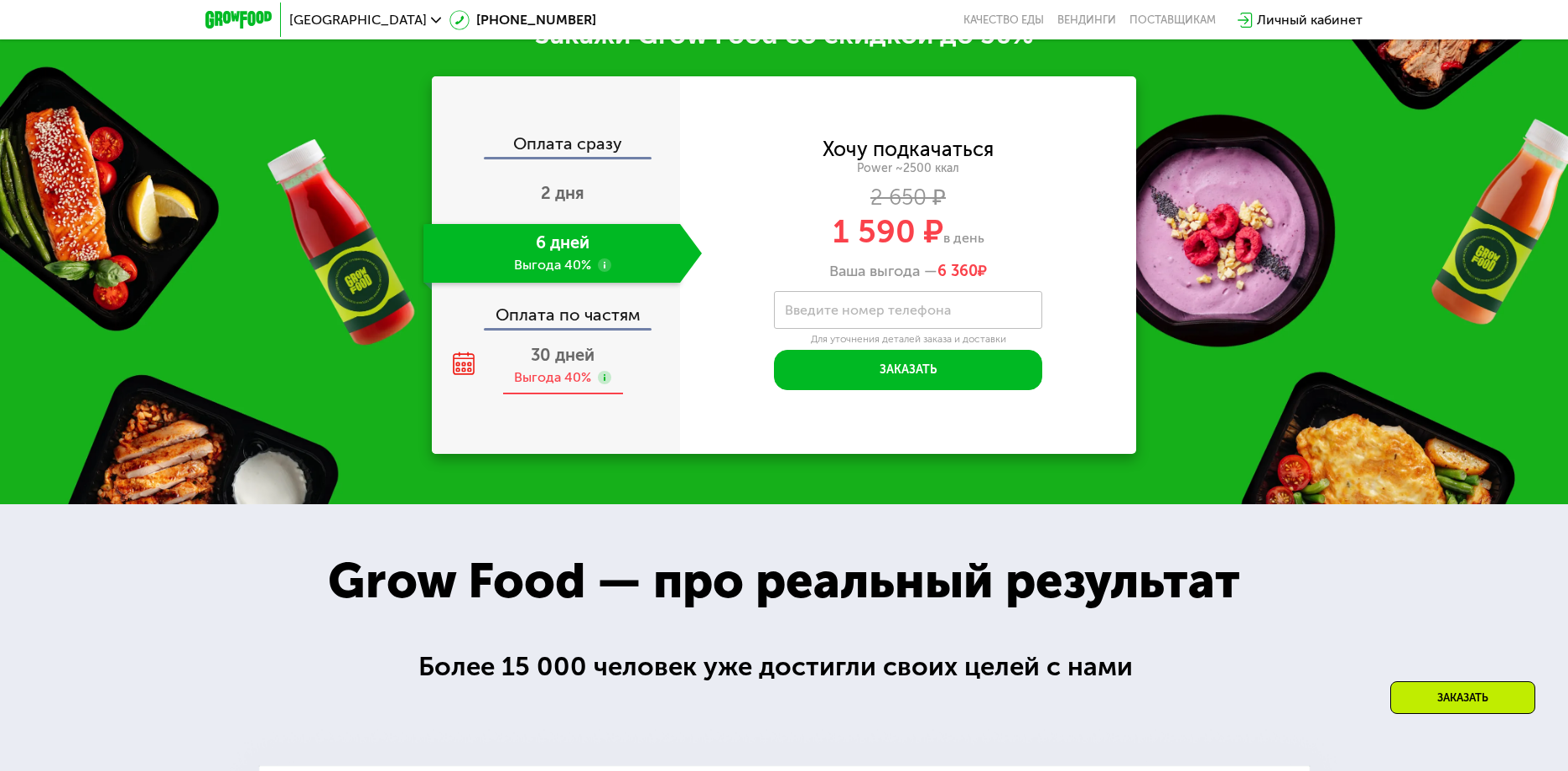
click at [561, 365] on span "30 дней" at bounding box center [562, 354] width 64 height 20
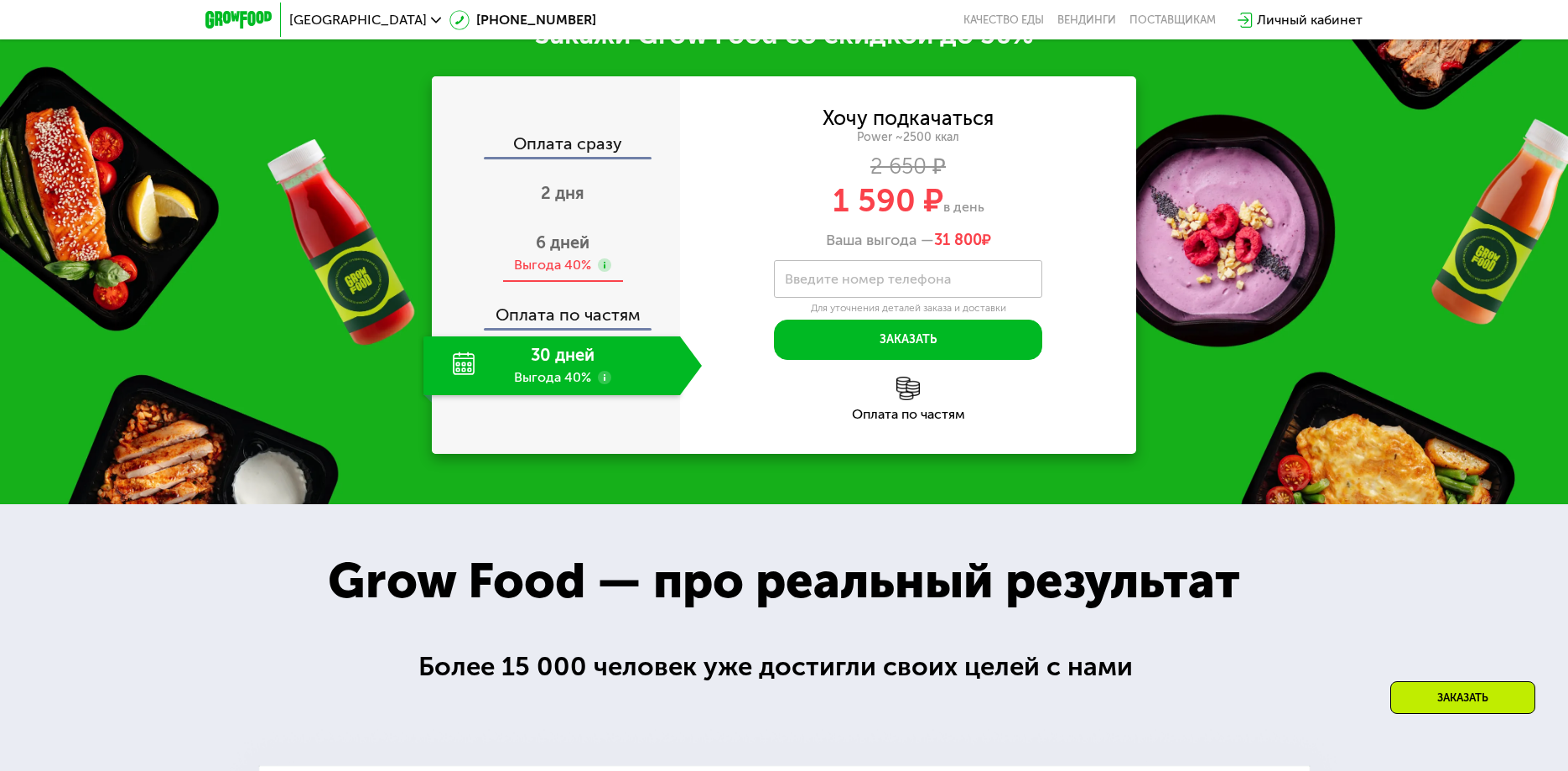
click at [567, 252] on span "6 дней" at bounding box center [562, 242] width 53 height 20
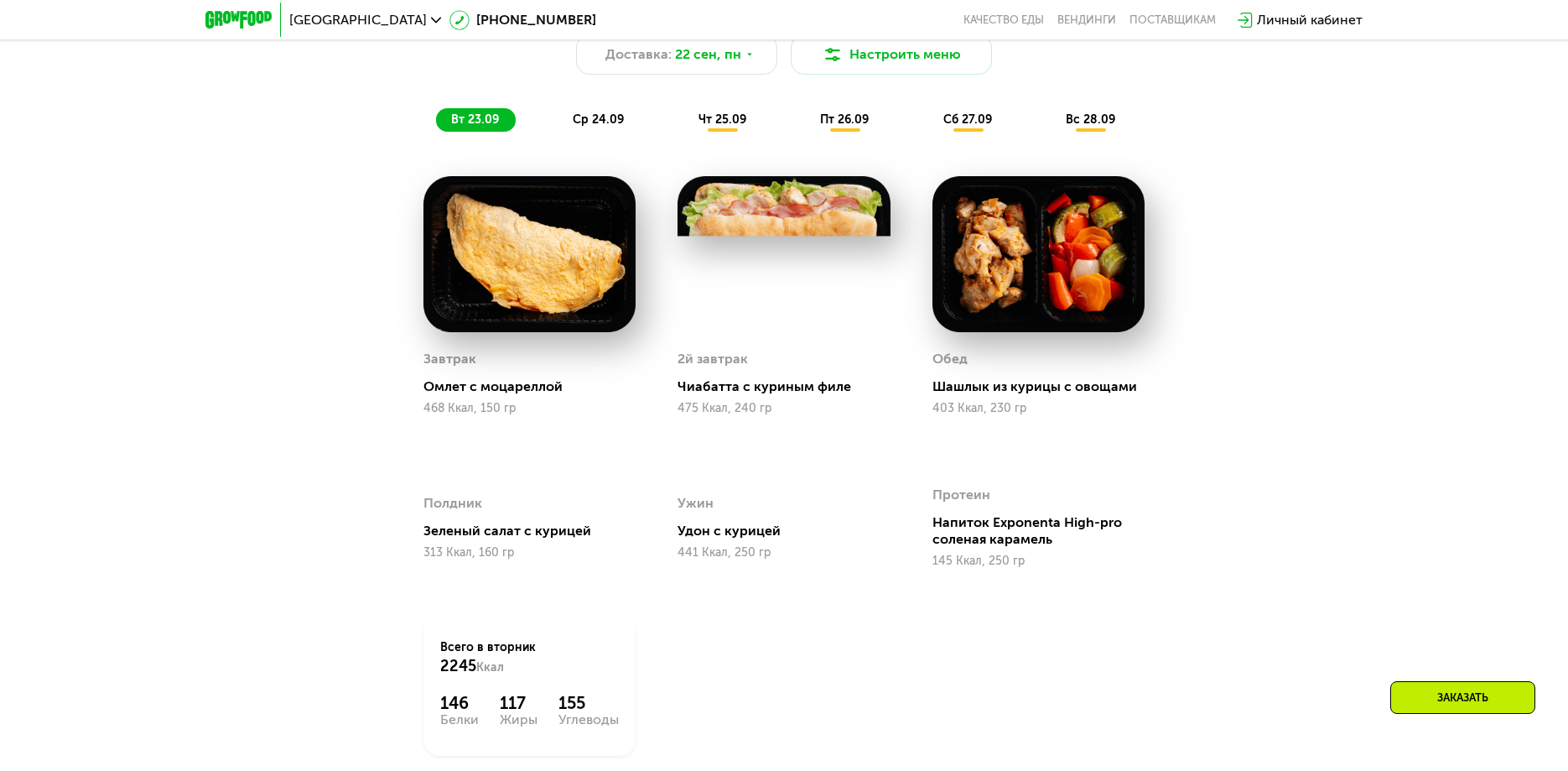
scroll to position [1510, 0]
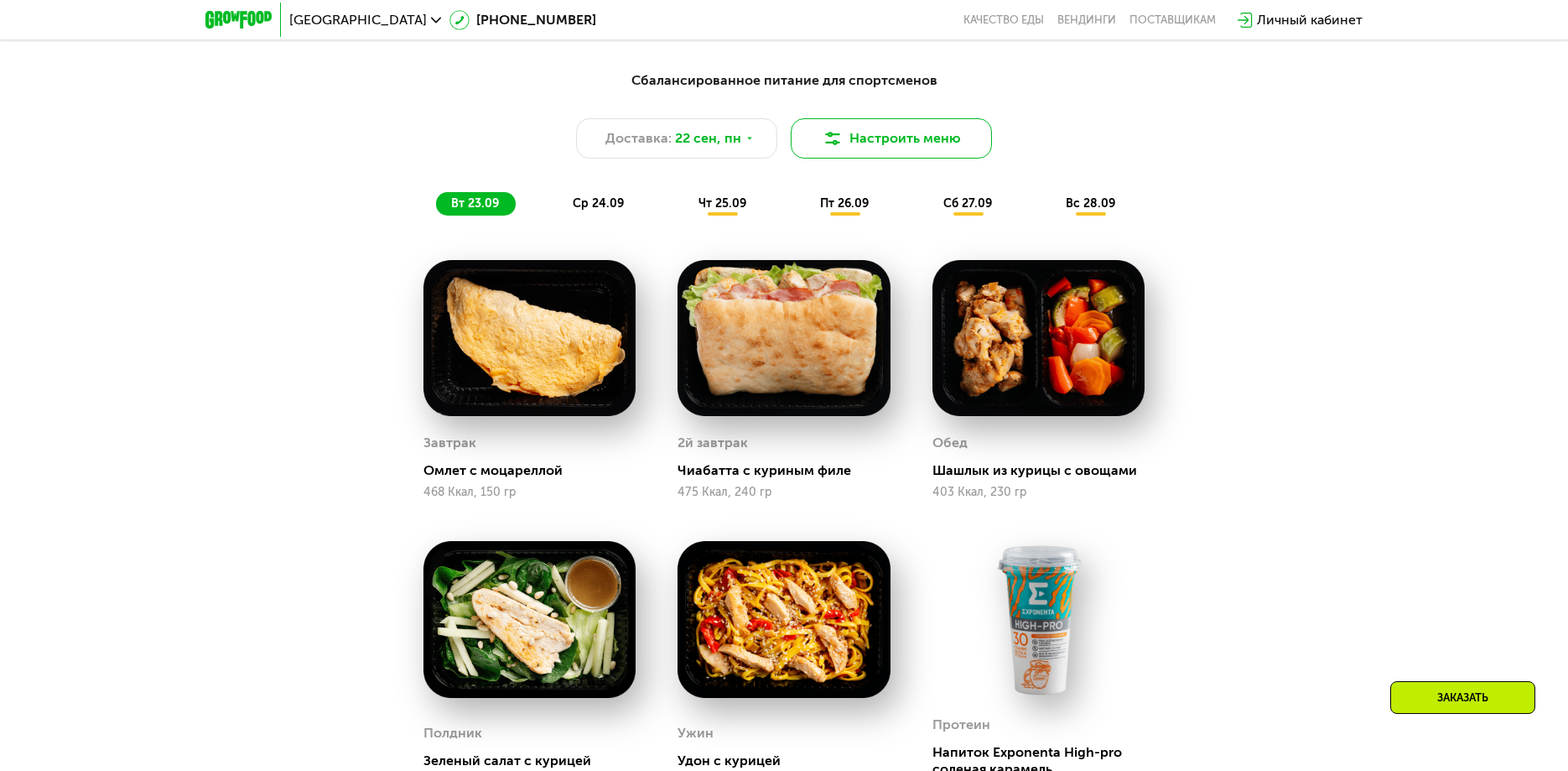
click at [888, 132] on button "Настроить меню" at bounding box center [891, 138] width 201 height 40
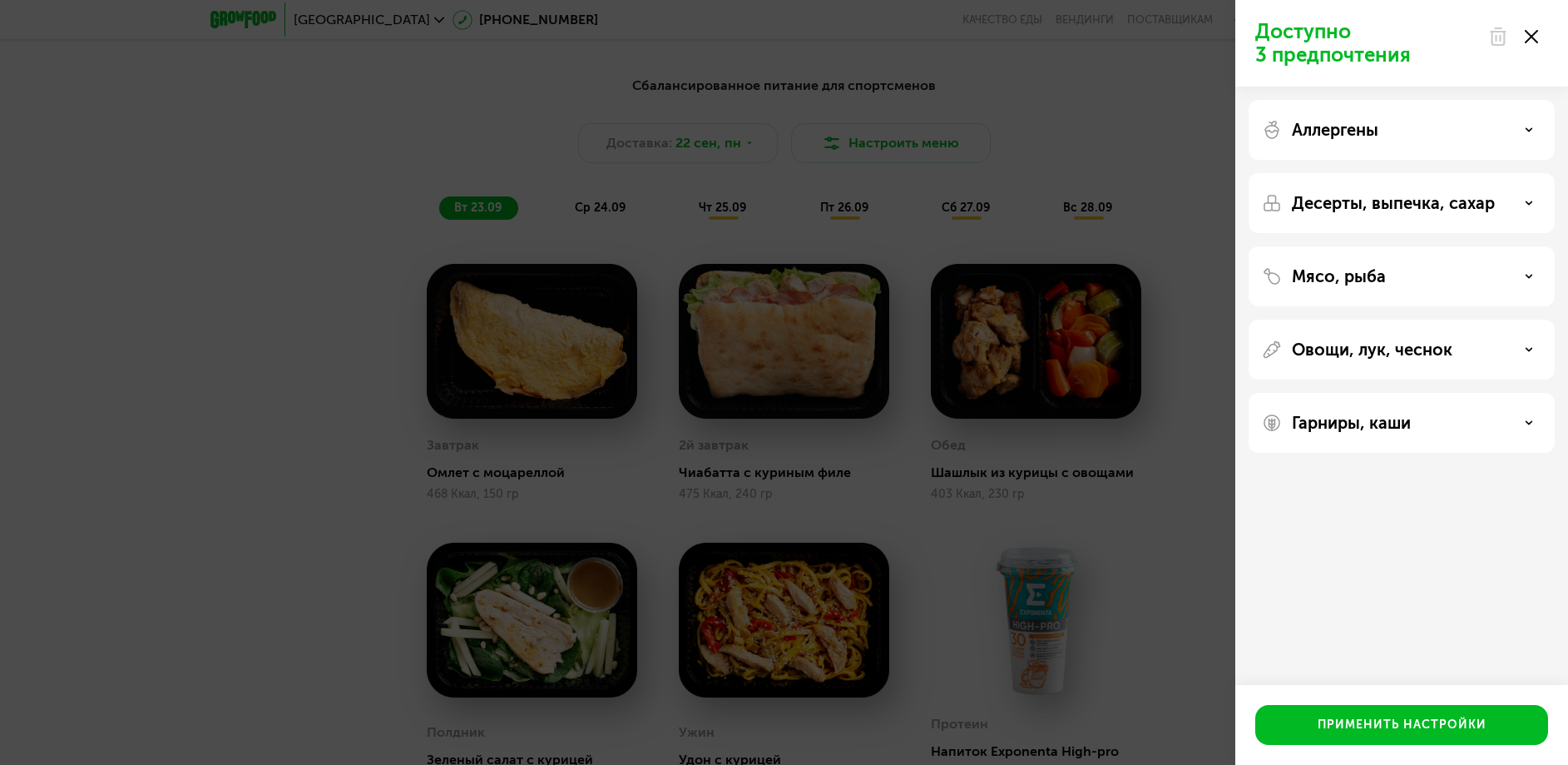
click at [1395, 207] on p "Десерты, выпечка, сахар" at bounding box center [1394, 203] width 203 height 20
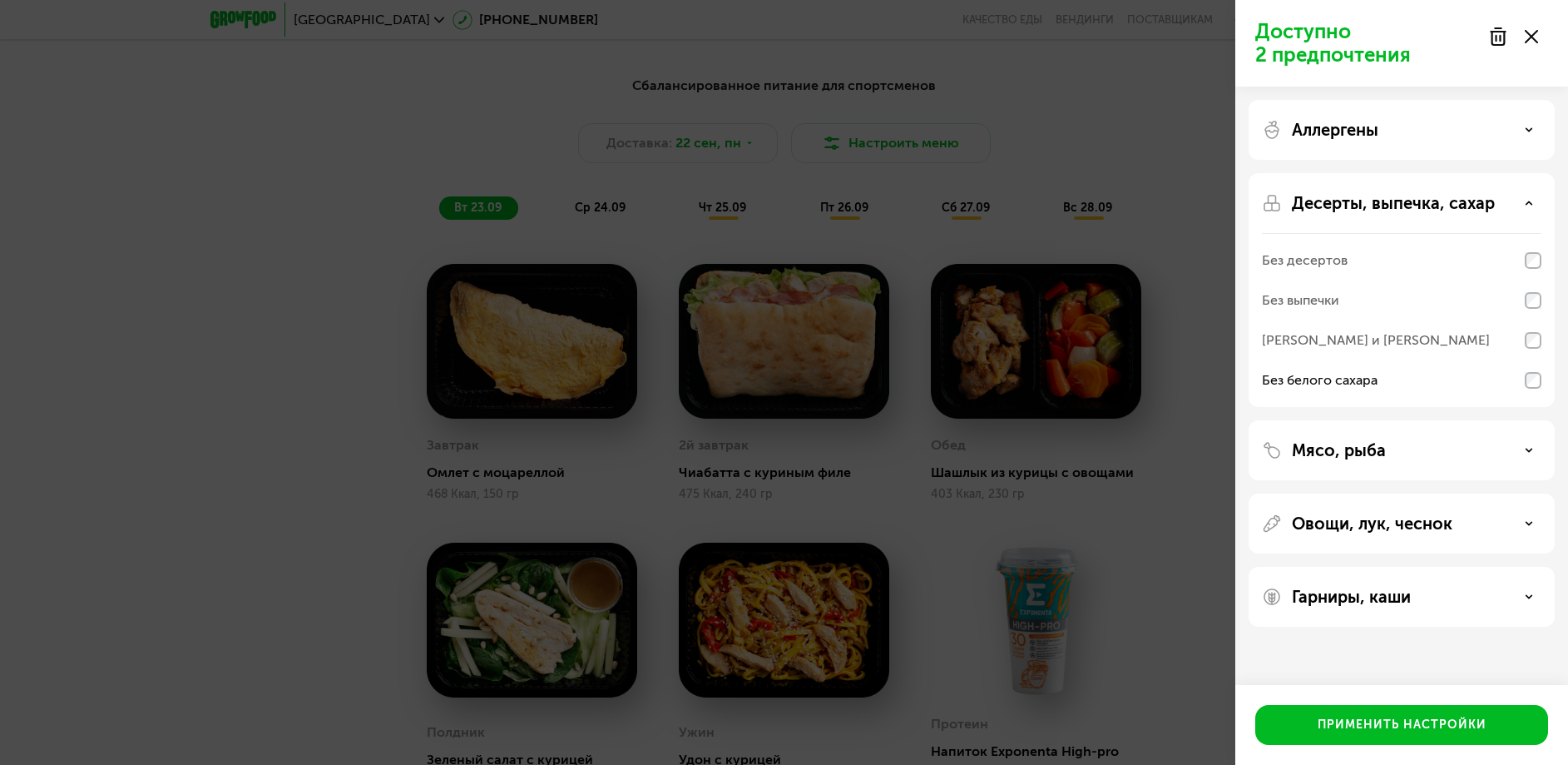
click at [1171, 451] on div "Доступно 2 предпочтения Аллергены Десерты, выпечка, сахар Без десертов Без выпе…" at bounding box center [784, 382] width 1568 height 765
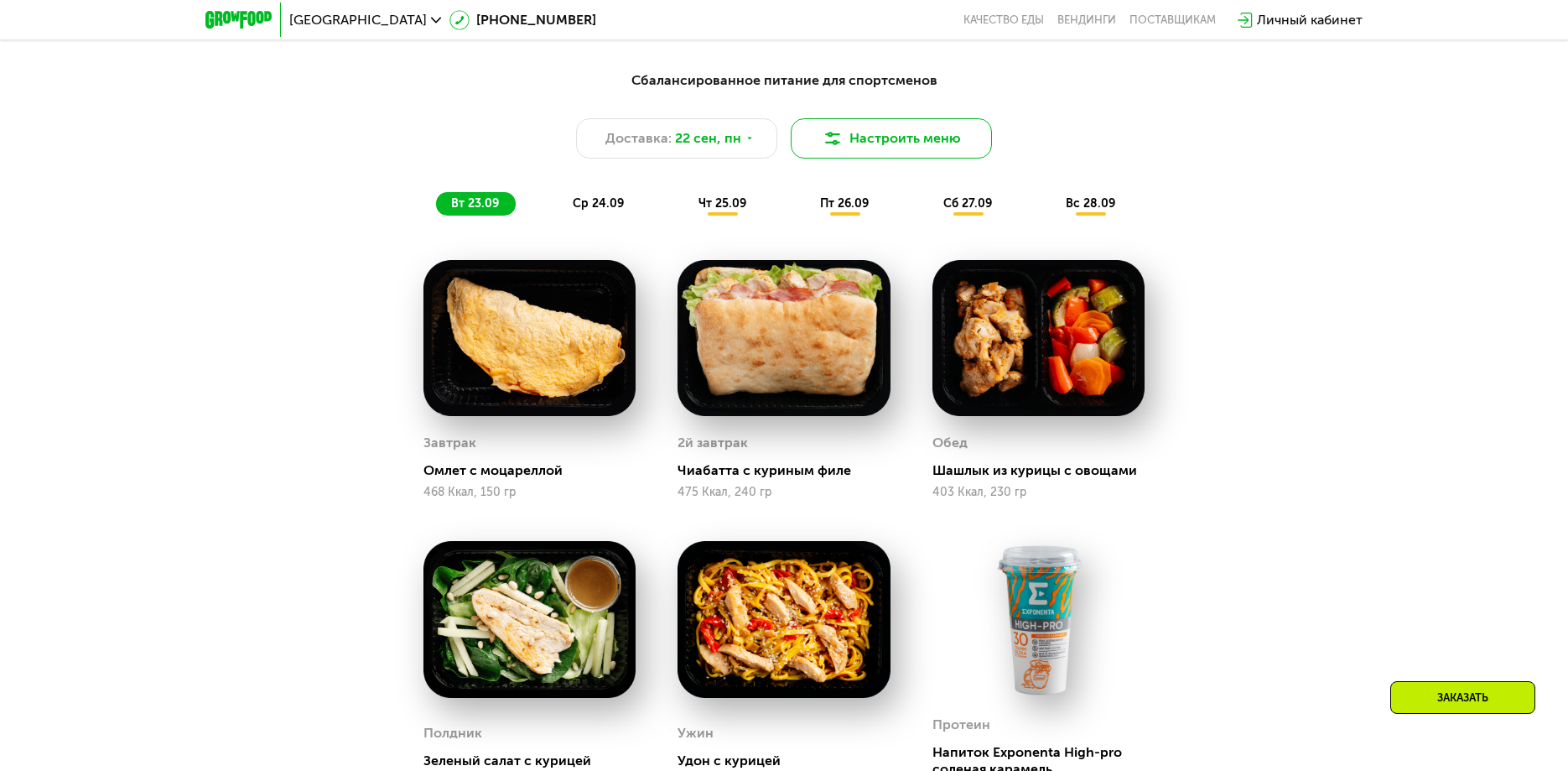
click at [889, 140] on button "Настроить меню" at bounding box center [891, 138] width 201 height 40
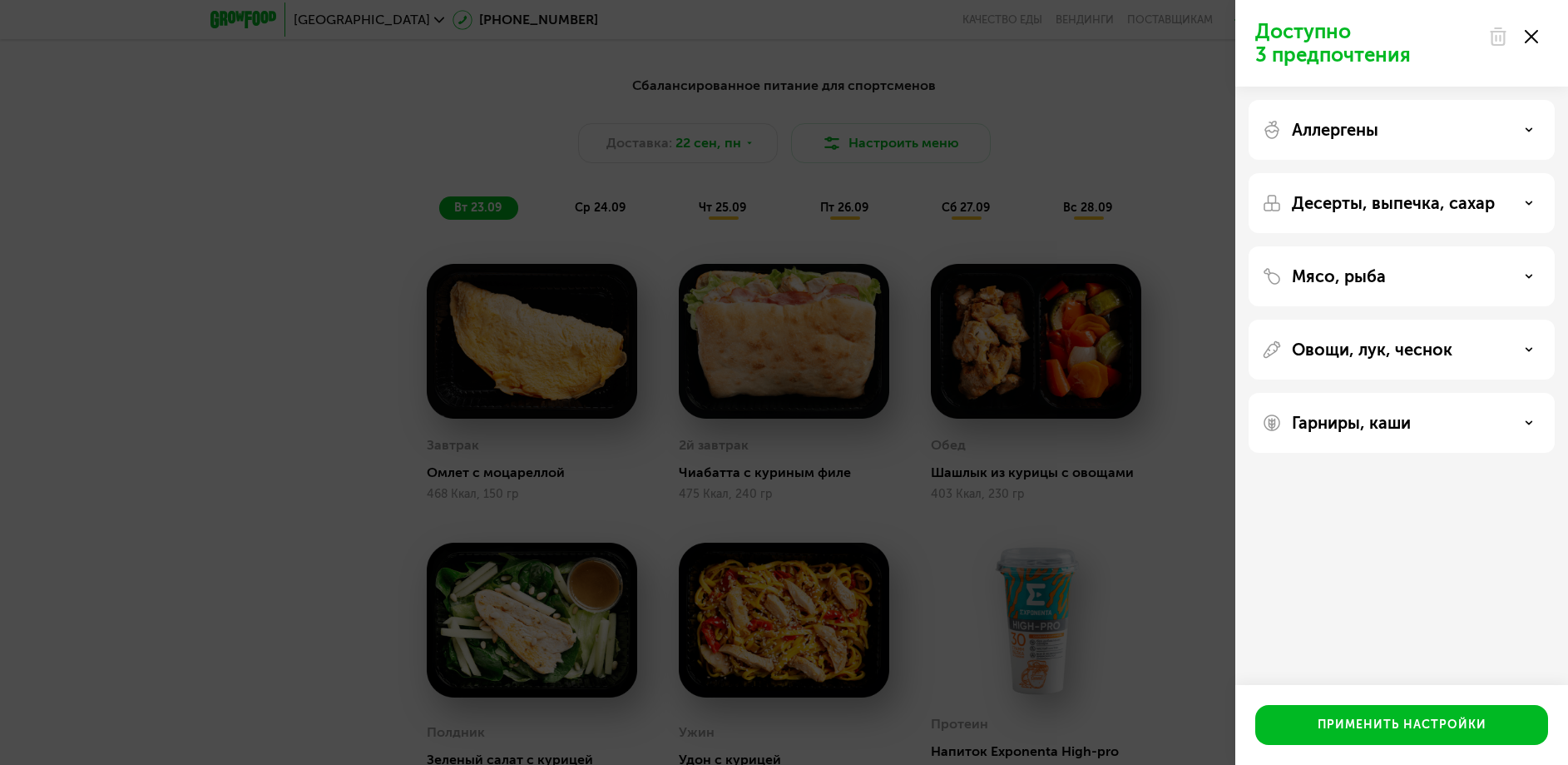
click at [1379, 353] on p "Овощи, лук, чеснок" at bounding box center [1372, 349] width 161 height 20
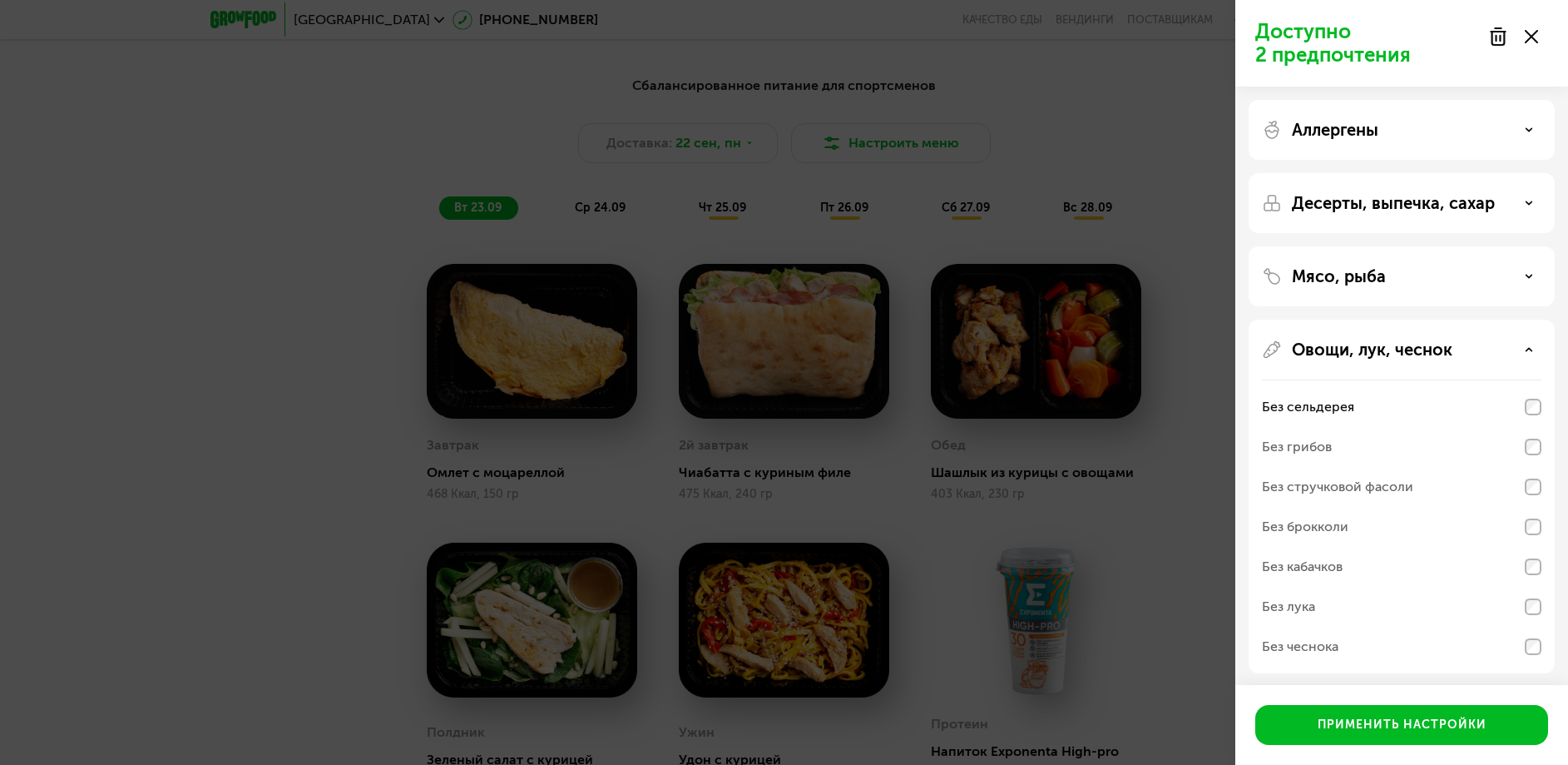
click at [1530, 350] on use at bounding box center [1530, 349] width 6 height 3
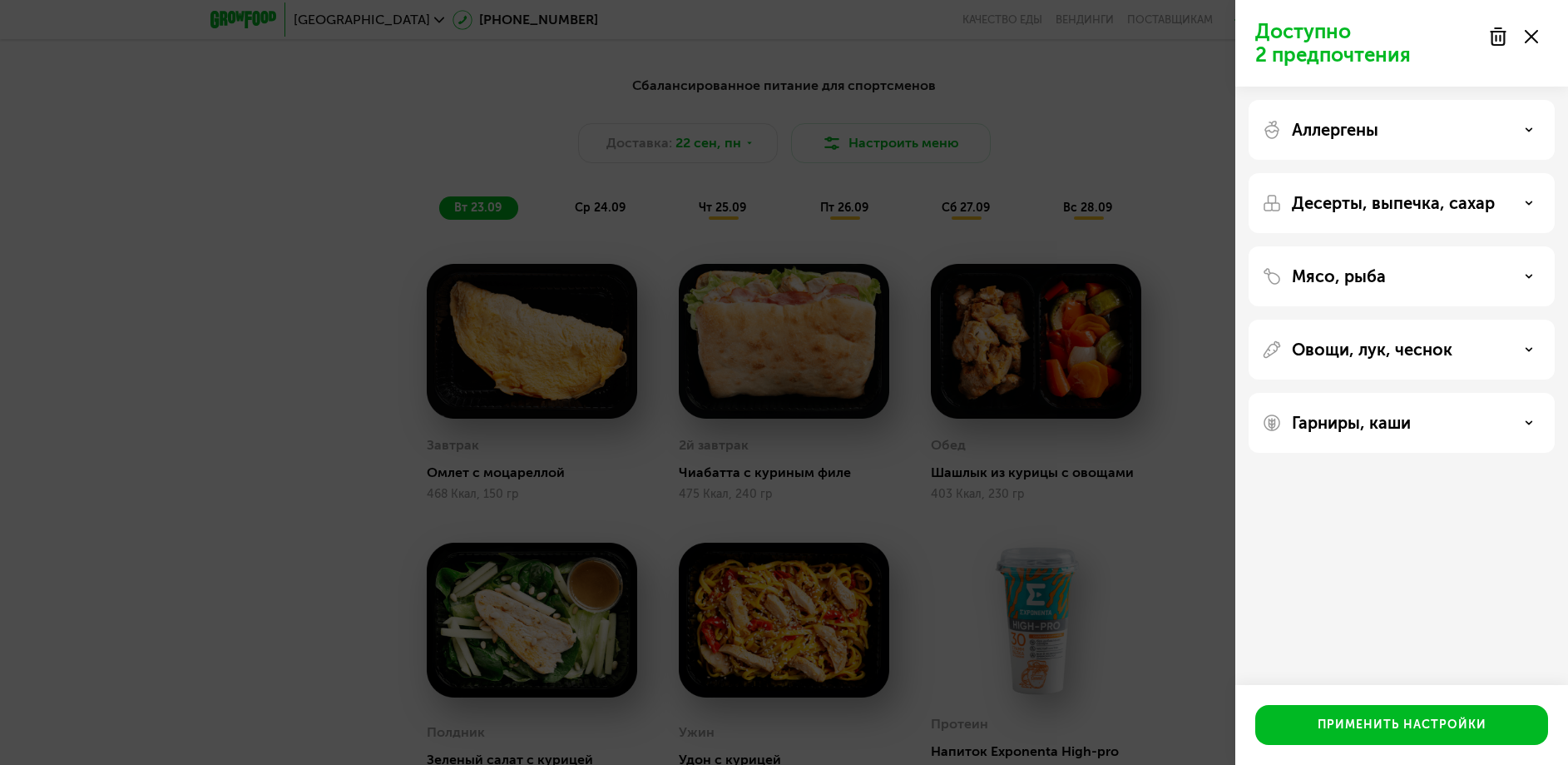
click at [1515, 281] on div "Мясо, рыба" at bounding box center [1401, 276] width 279 height 20
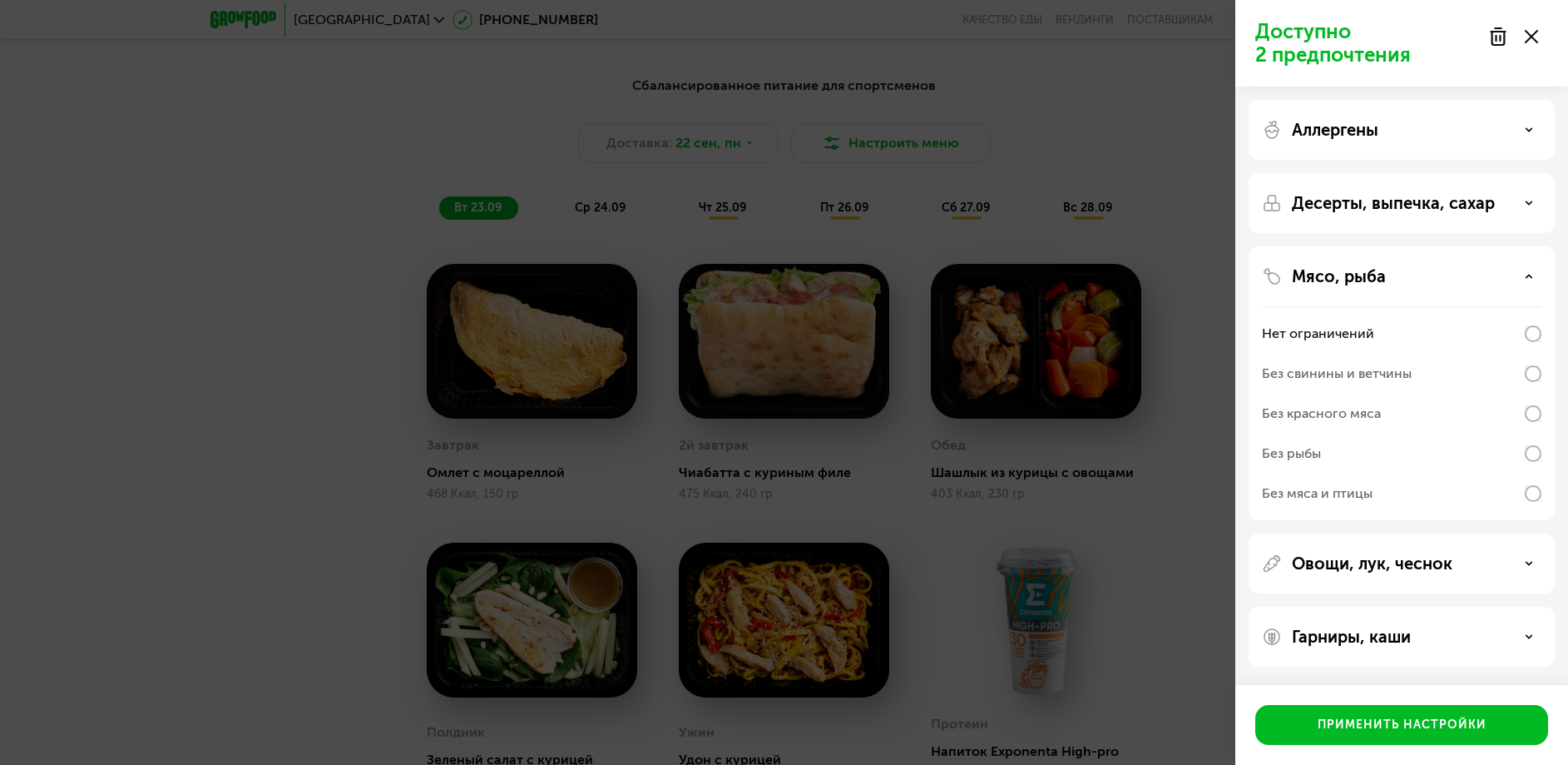
click at [1523, 277] on div "Мясо, рыба" at bounding box center [1401, 276] width 279 height 20
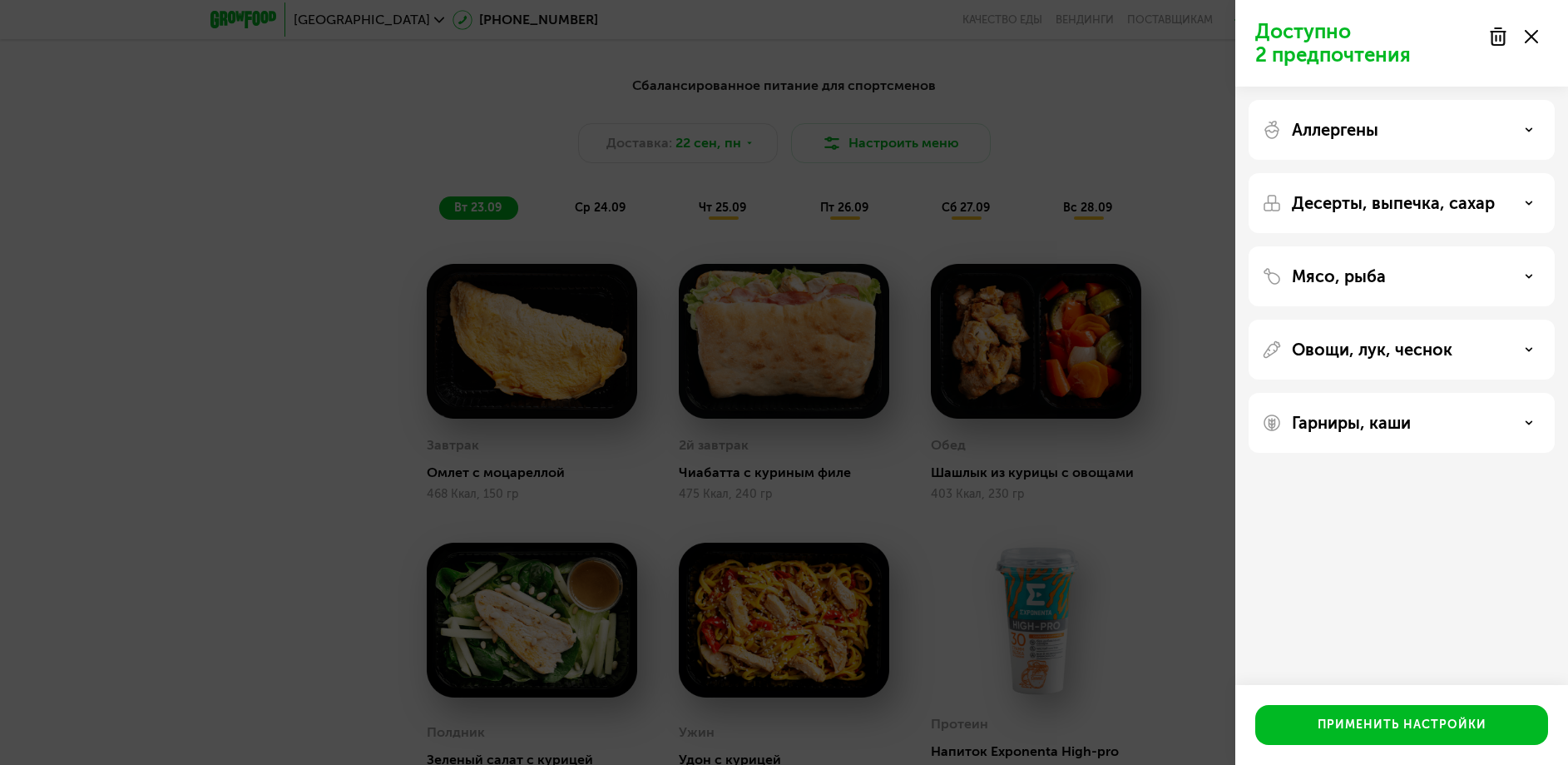
click at [1520, 421] on div "Гарниры, каши" at bounding box center [1401, 422] width 279 height 20
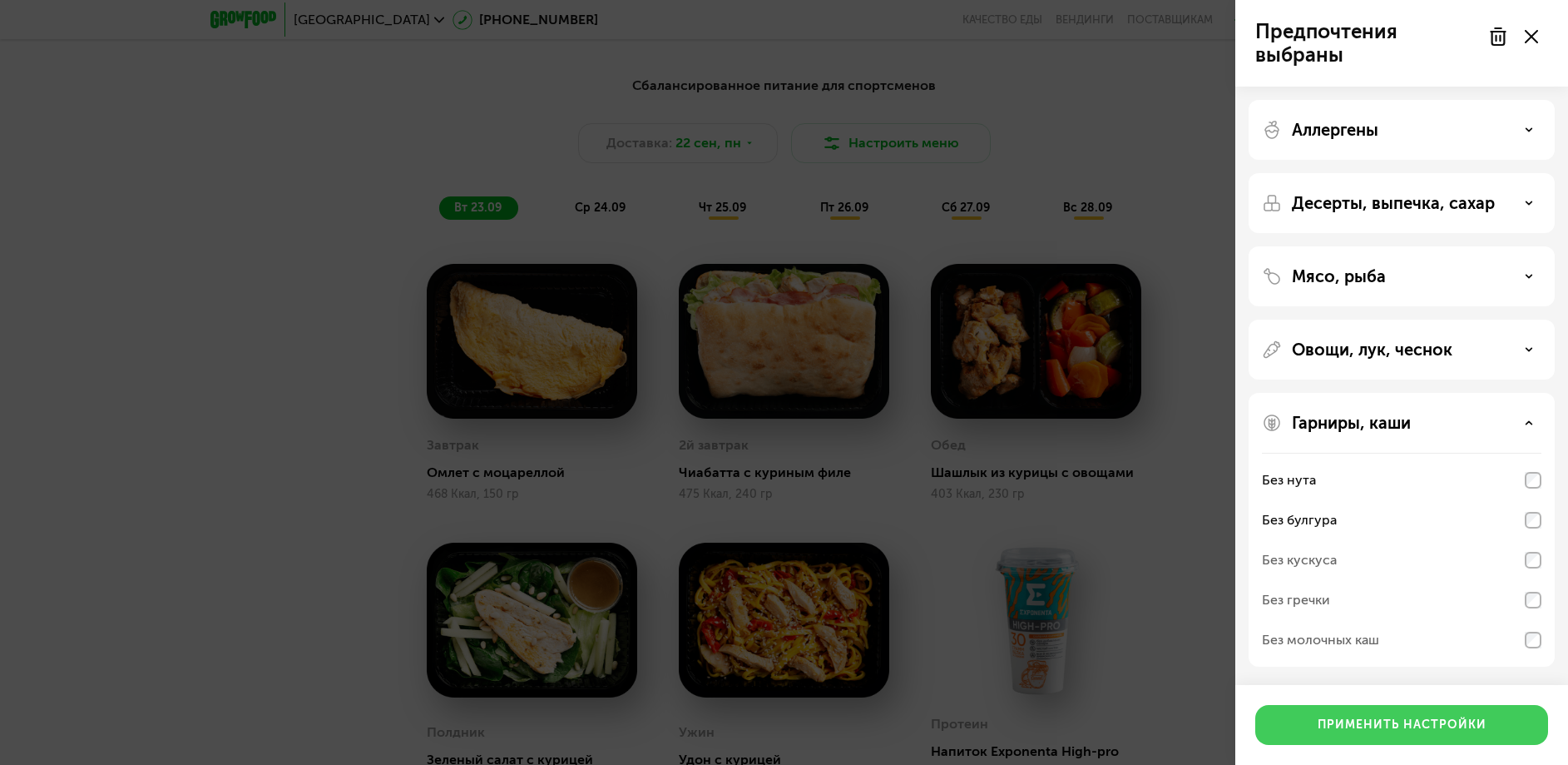
click at [1397, 721] on div "Применить настройки" at bounding box center [1402, 724] width 169 height 16
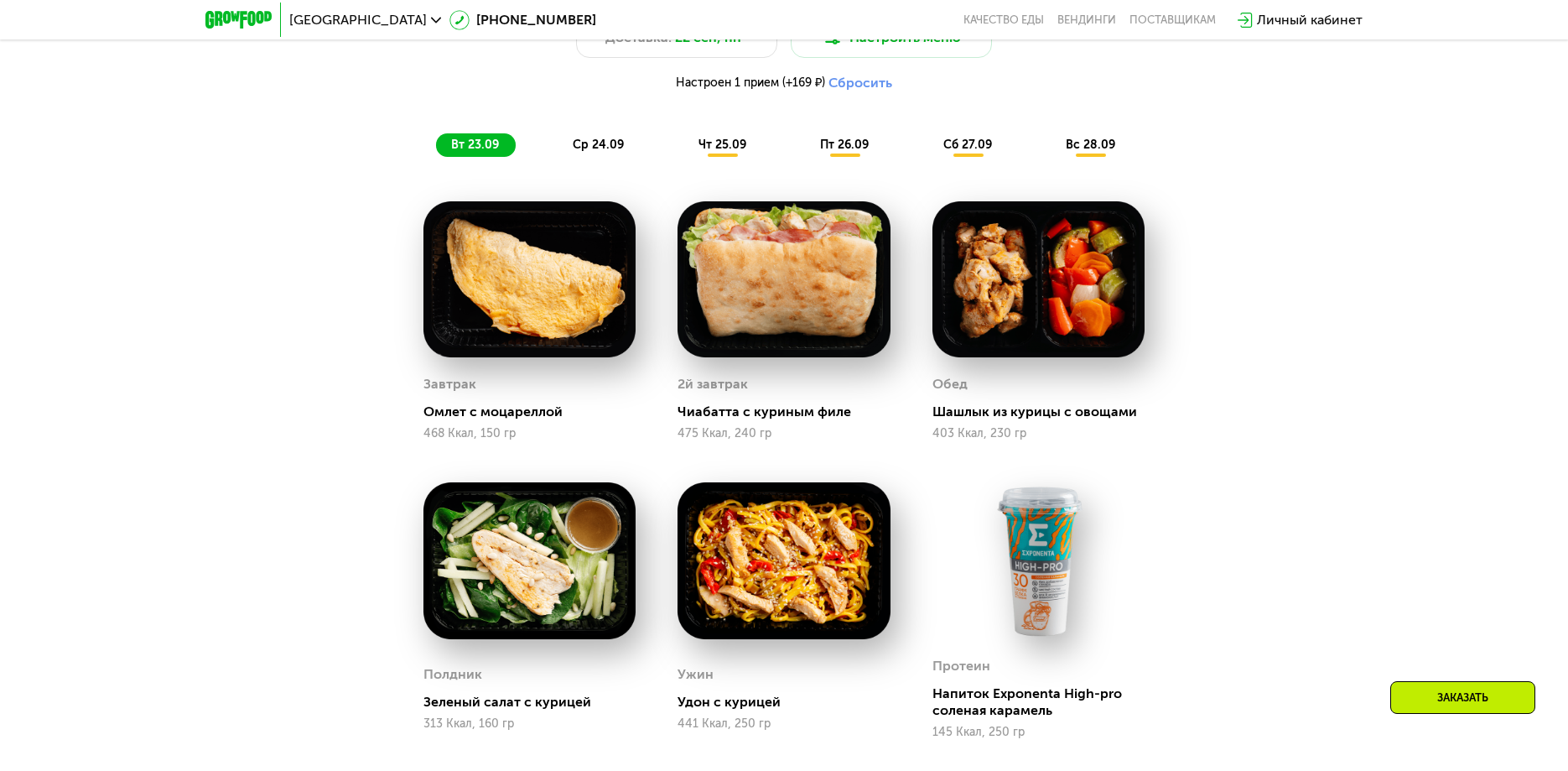
scroll to position [1594, 0]
